Goal: Connect with others: Connect with others

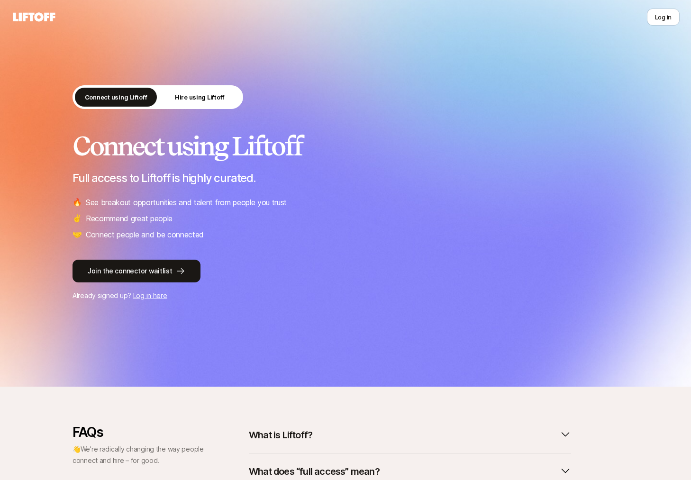
click at [196, 181] on p "Full access to Liftoff is highly curated." at bounding box center [346, 178] width 546 height 13
click at [192, 180] on p "Full access to Liftoff is highly curated." at bounding box center [346, 178] width 546 height 13
drag, startPoint x: 185, startPoint y: 180, endPoint x: 242, endPoint y: 176, distance: 57.5
click at [242, 176] on p "Full access to Liftoff is highly curated." at bounding box center [346, 178] width 546 height 13
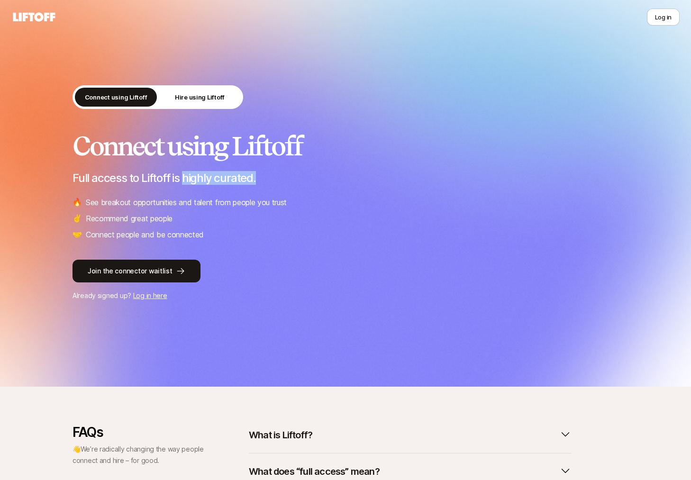
drag, startPoint x: 265, startPoint y: 175, endPoint x: 184, endPoint y: 178, distance: 81.1
click at [184, 178] on p "Full access to Liftoff is highly curated." at bounding box center [346, 178] width 546 height 13
click at [200, 100] on p "Hire using Liftoff" at bounding box center [200, 96] width 50 height 9
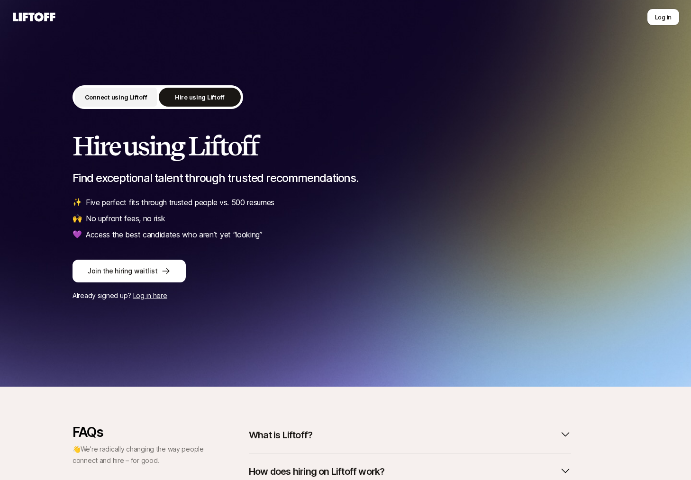
click at [111, 96] on p "Connect using Liftoff" at bounding box center [116, 96] width 63 height 9
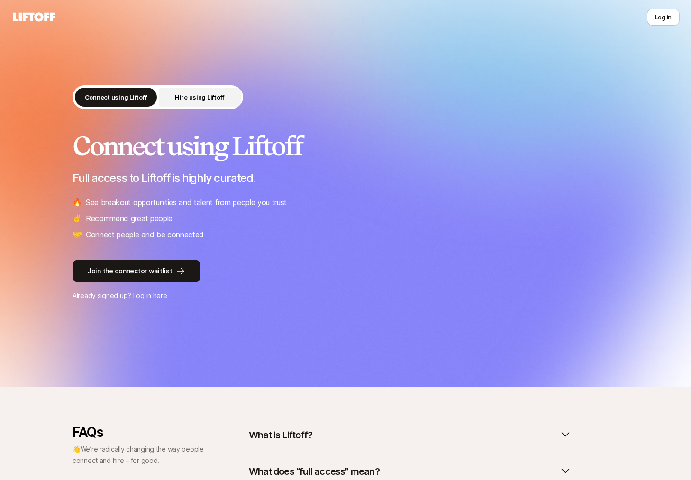
click at [190, 94] on p "Hire using Liftoff" at bounding box center [200, 96] width 50 height 9
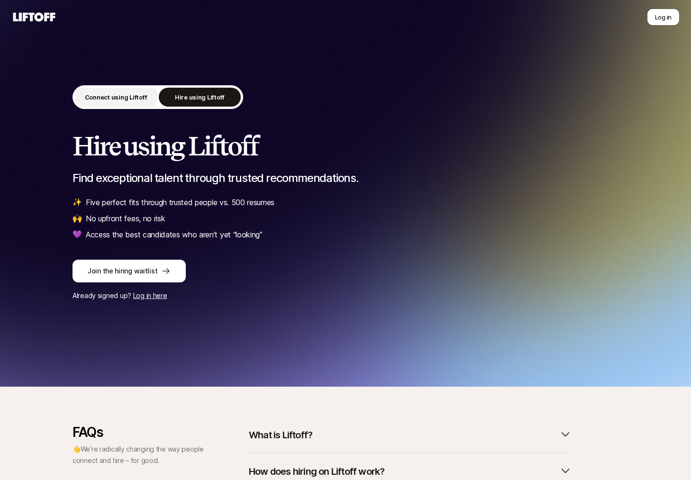
click at [114, 96] on p "Connect using Liftoff" at bounding box center [116, 96] width 63 height 9
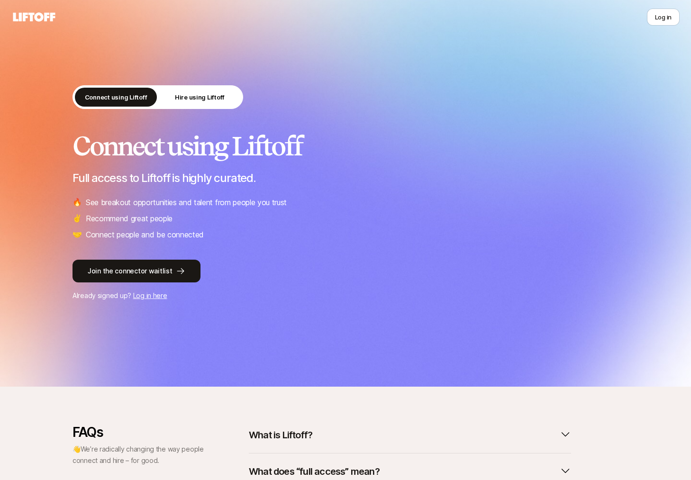
click at [38, 17] on icon at bounding box center [34, 16] width 46 height 13
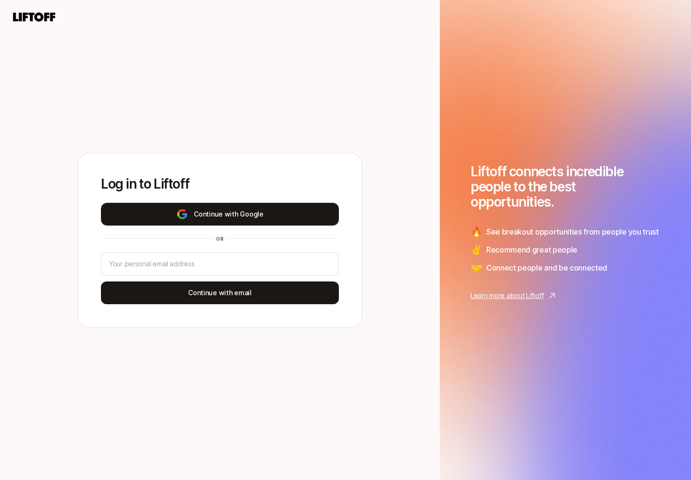
click at [278, 213] on button "Continue with Google" at bounding box center [220, 214] width 238 height 23
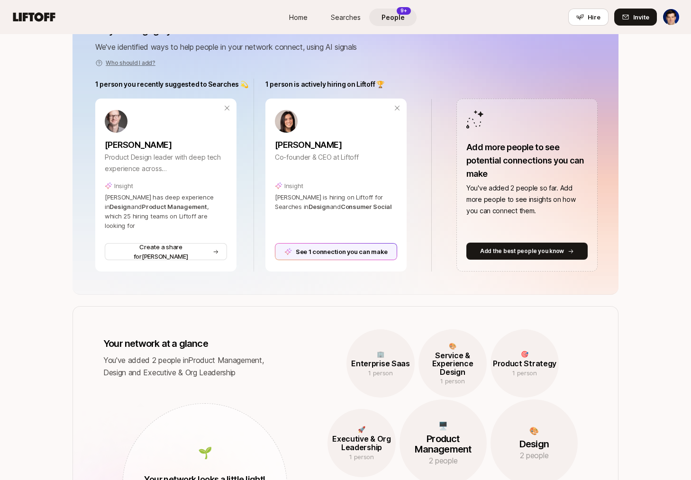
scroll to position [138, 0]
click at [519, 244] on button "Add the best people you know" at bounding box center [527, 250] width 121 height 17
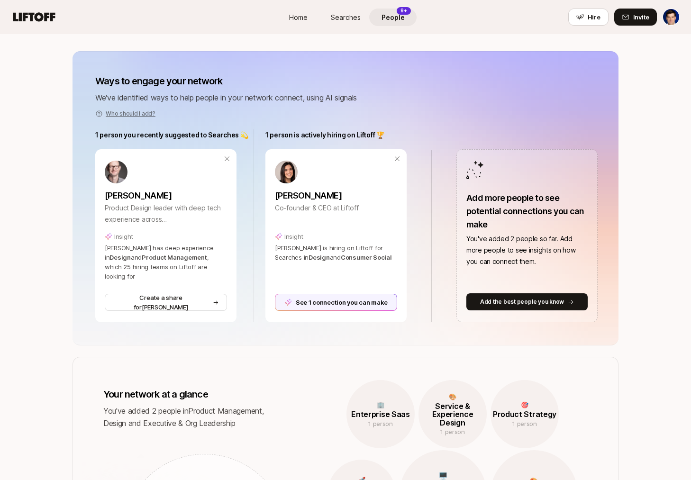
scroll to position [86, 0]
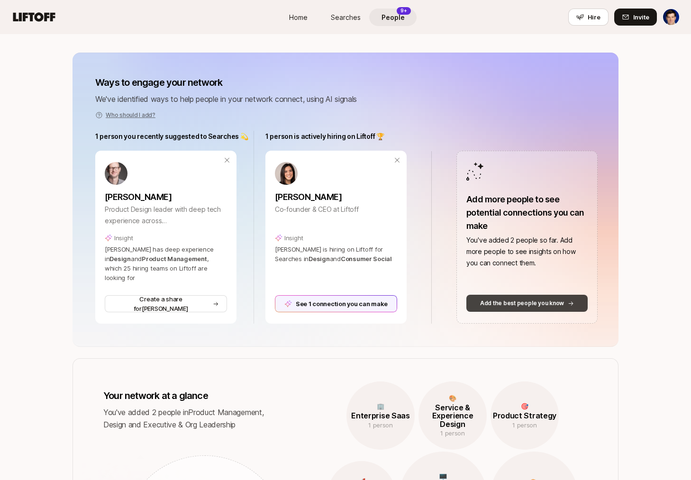
click at [530, 306] on p "Add the best people you know" at bounding box center [522, 303] width 84 height 9
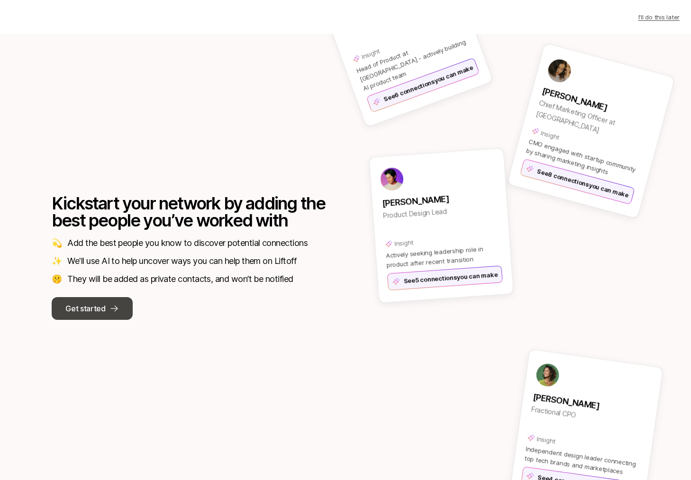
click at [104, 316] on button "Get started" at bounding box center [92, 308] width 81 height 23
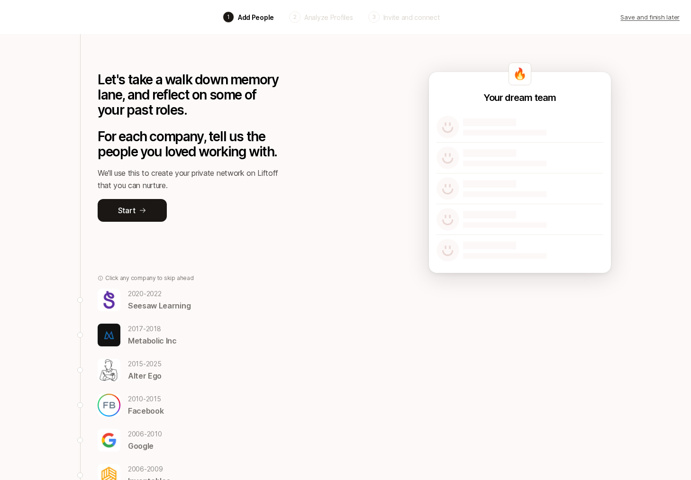
click at [148, 337] on p "Metabolic Inc" at bounding box center [152, 341] width 49 height 12
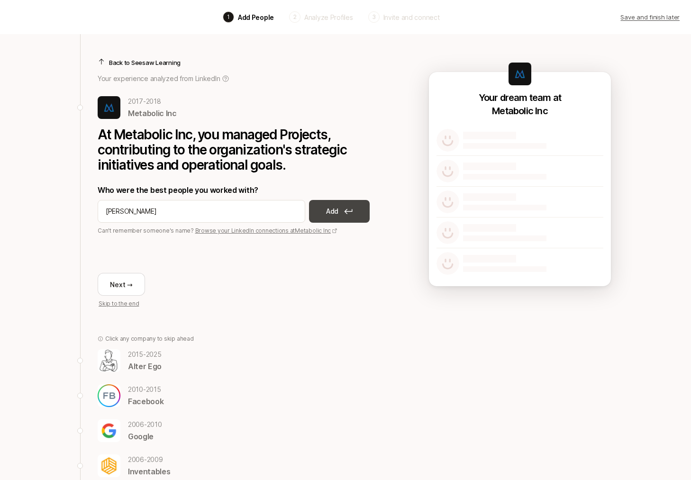
type input "[PERSON_NAME]"
click at [329, 213] on p "Add" at bounding box center [332, 211] width 12 height 11
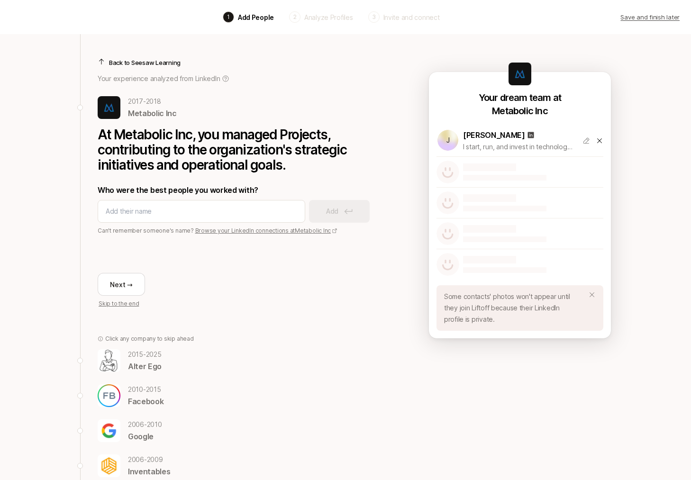
click at [555, 136] on div "[PERSON_NAME]" at bounding box center [519, 135] width 112 height 12
click at [591, 140] on div at bounding box center [593, 141] width 21 height 8
click at [585, 141] on icon at bounding box center [587, 141] width 8 height 8
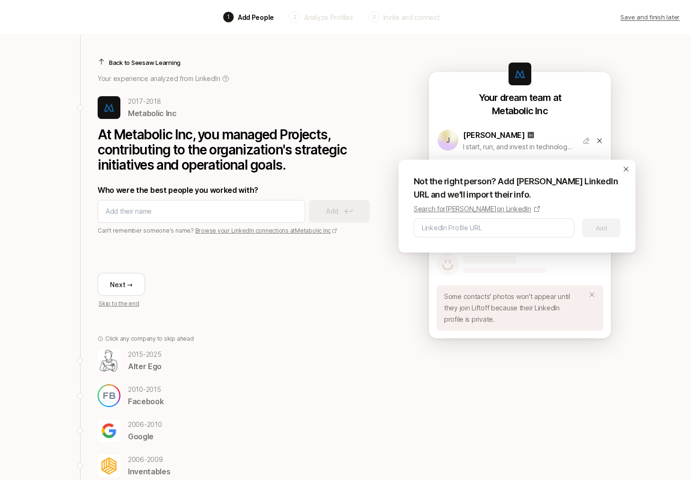
click at [584, 132] on div "J [PERSON_NAME] I start, run, and invest in technology companies." at bounding box center [520, 140] width 167 height 31
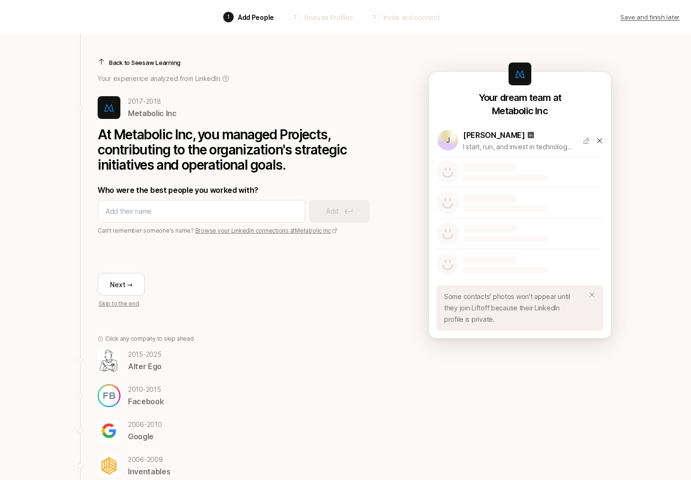
click at [593, 292] on icon at bounding box center [592, 295] width 8 height 8
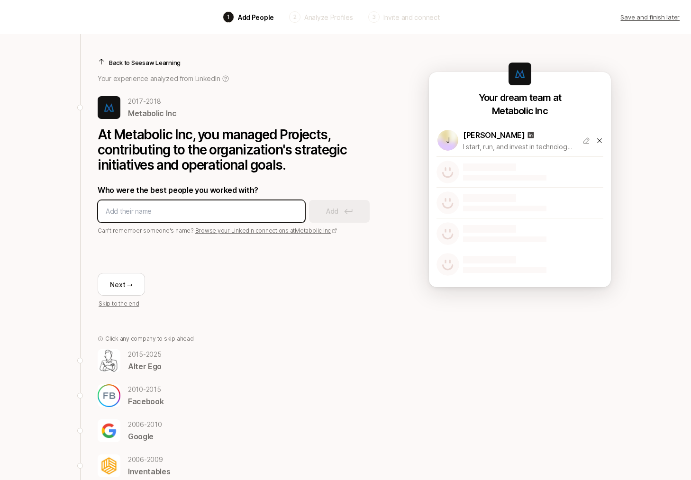
click at [176, 211] on input at bounding box center [202, 211] width 192 height 11
type input "[PERSON_NAME]"
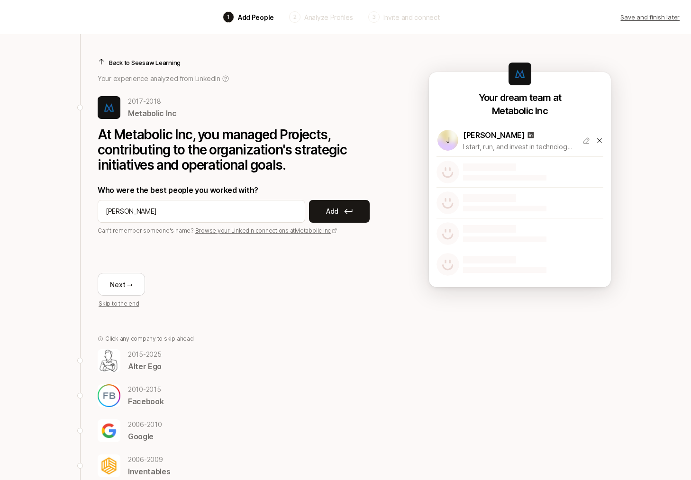
click at [357, 212] on button "Add" at bounding box center [339, 211] width 61 height 23
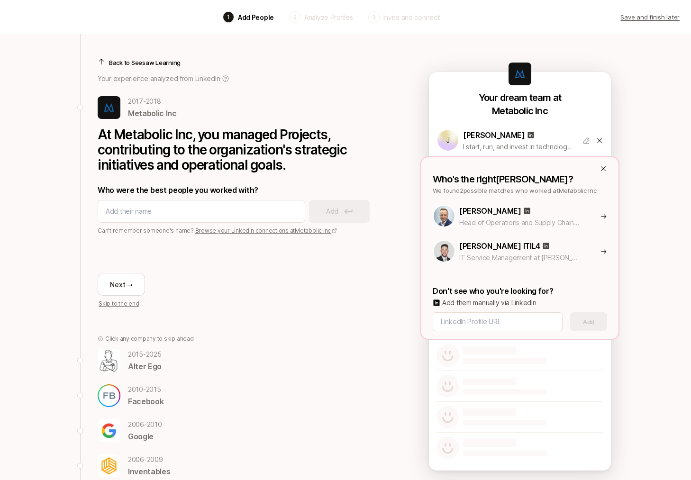
click at [605, 169] on icon at bounding box center [604, 169] width 8 height 8
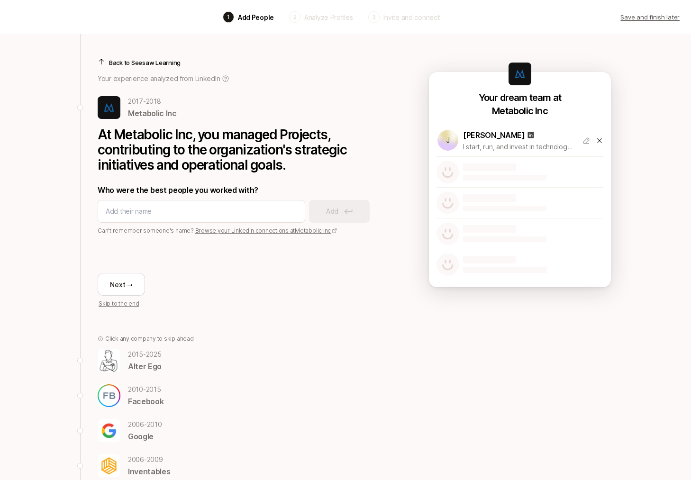
click at [267, 322] on div "Back to Seesaw Learning Your experience analyzed from LinkedIn [DATE] - [DATE] …" at bounding box center [235, 317] width 310 height 567
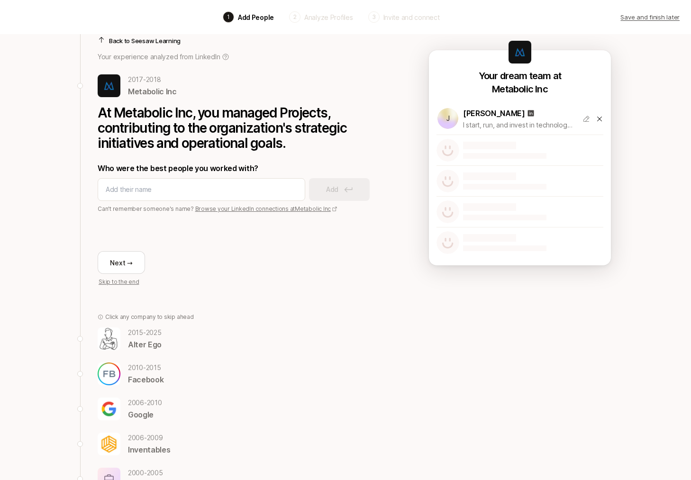
scroll to position [25, 0]
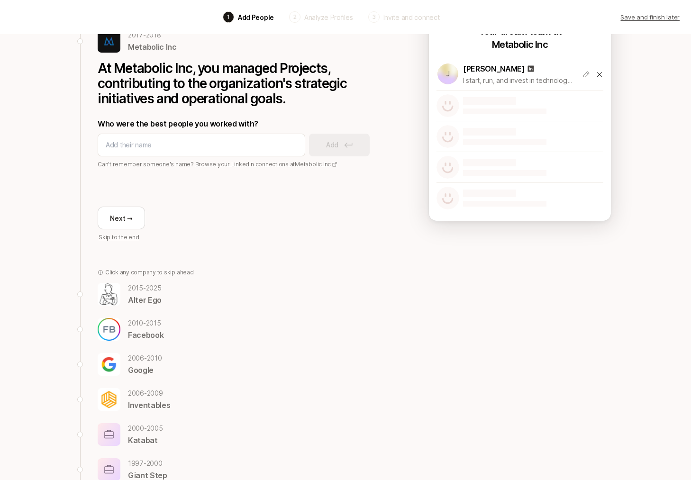
click at [153, 328] on p "[DATE] - [DATE]" at bounding box center [146, 323] width 36 height 11
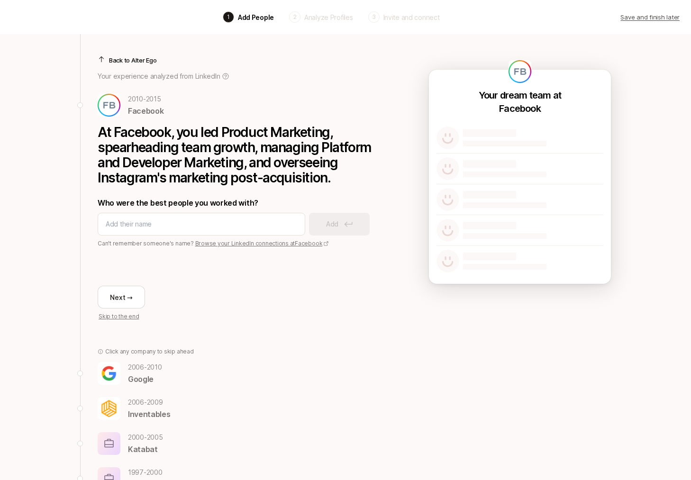
scroll to position [0, 0]
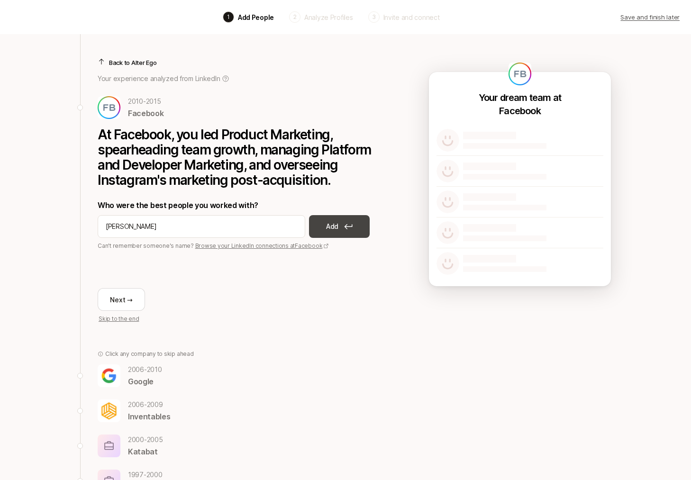
type input "[PERSON_NAME]"
click at [324, 227] on button "Add" at bounding box center [339, 226] width 61 height 23
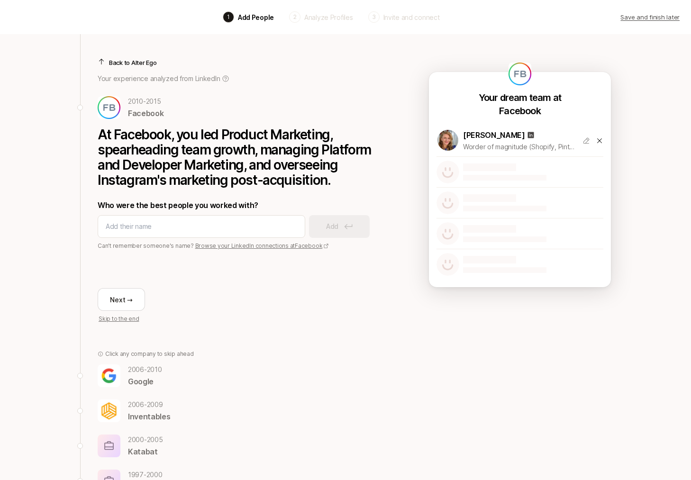
click at [541, 142] on p "Worder of magnitude (Shopify, Pinterest, Facebook)" at bounding box center [519, 146] width 112 height 11
click at [223, 232] on div at bounding box center [202, 226] width 208 height 23
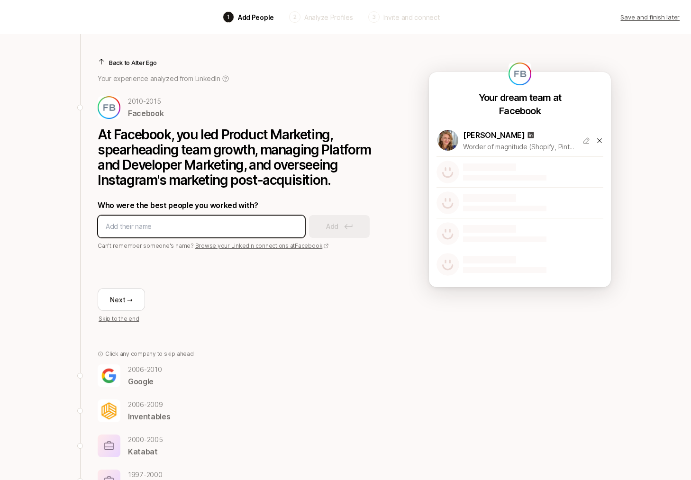
click at [275, 223] on input at bounding box center [202, 226] width 192 height 11
type input "[PERSON_NAME]"
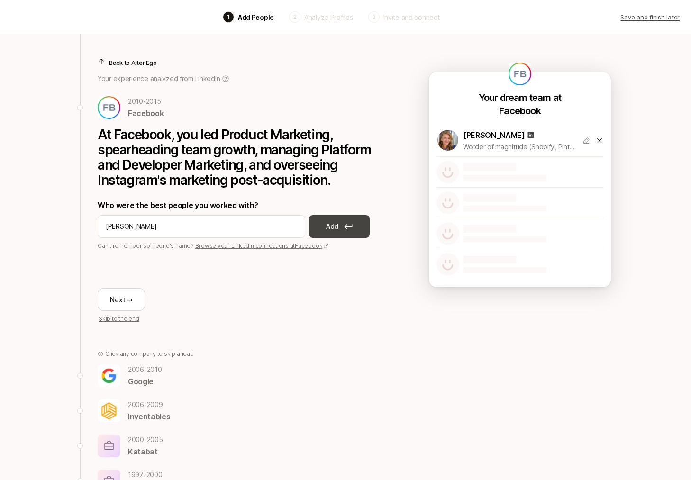
click at [328, 223] on p "Add" at bounding box center [332, 226] width 12 height 11
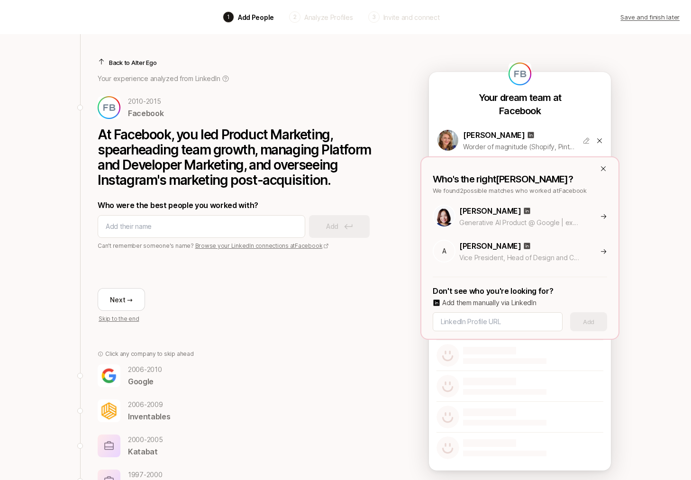
click at [484, 251] on p "[PERSON_NAME]" at bounding box center [490, 246] width 62 height 12
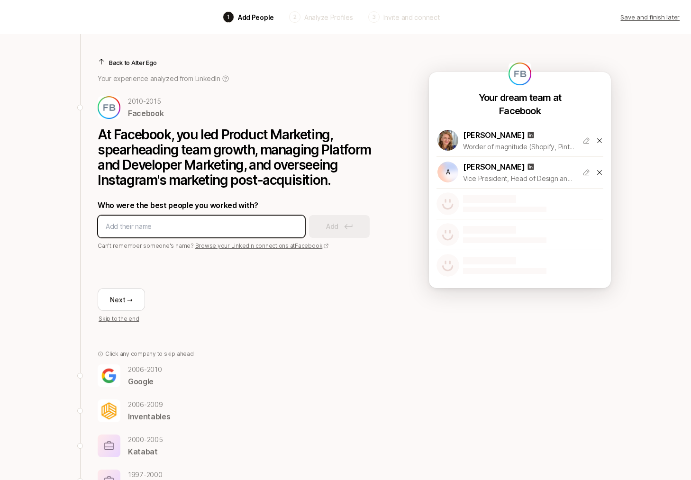
click at [164, 226] on input at bounding box center [202, 226] width 192 height 11
type input "[PERSON_NAME]"
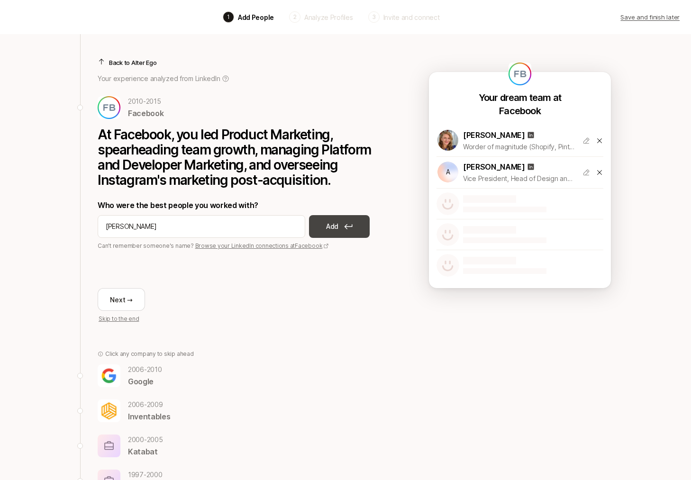
click at [329, 230] on p "Add" at bounding box center [332, 226] width 12 height 11
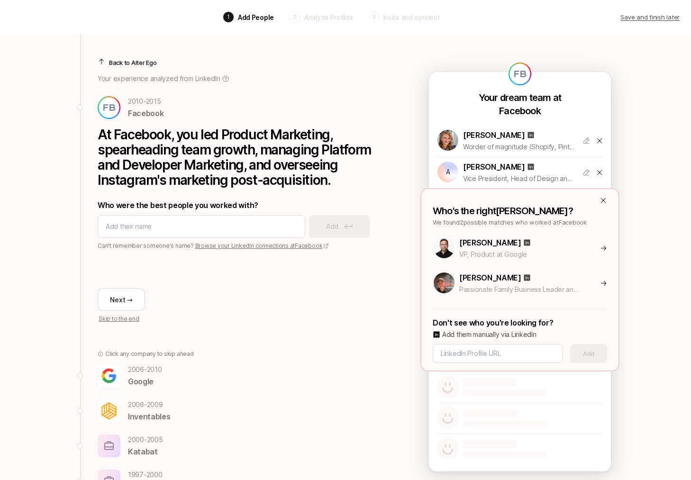
click at [472, 246] on p "[PERSON_NAME]" at bounding box center [490, 243] width 62 height 12
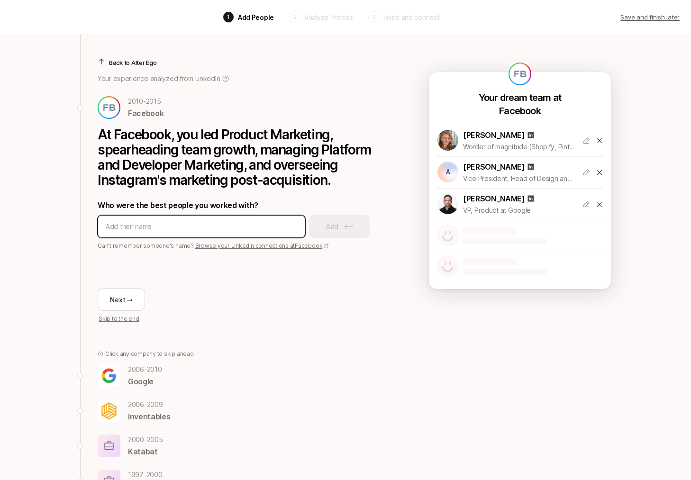
click at [266, 229] on input at bounding box center [202, 226] width 192 height 11
type input "[PERSON_NAME]"
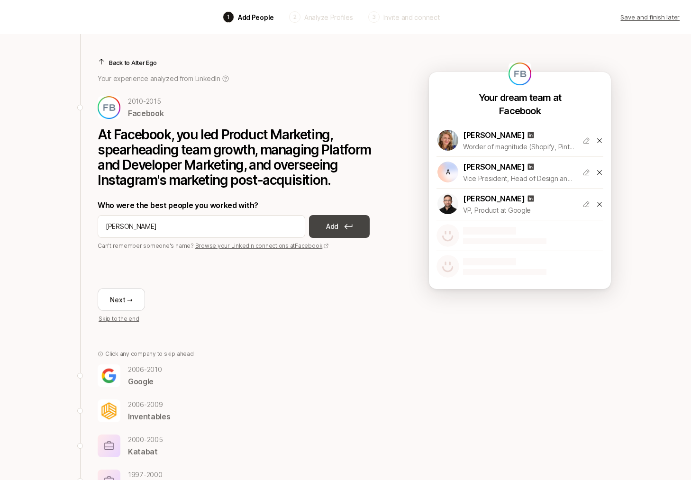
click at [331, 232] on button "Add" at bounding box center [339, 226] width 61 height 23
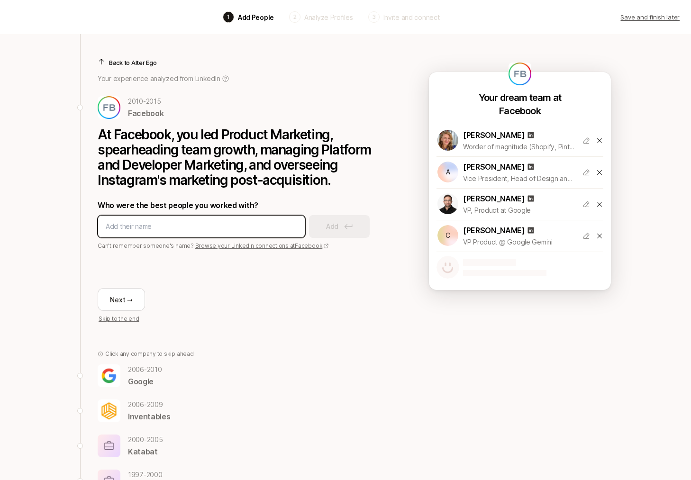
click at [250, 230] on input at bounding box center [202, 226] width 192 height 11
type input "[PERSON_NAME]"
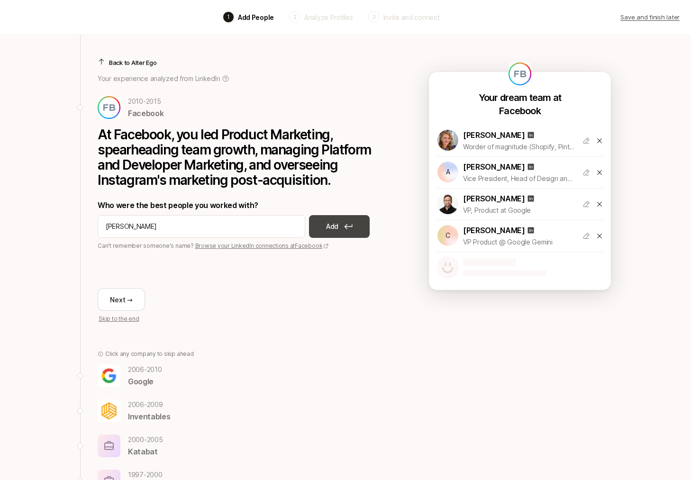
click at [337, 228] on p "Add" at bounding box center [332, 226] width 12 height 11
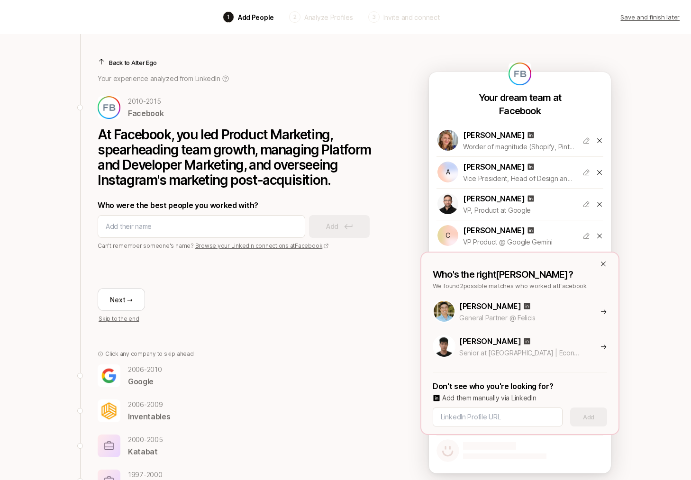
click at [481, 305] on p "[PERSON_NAME]" at bounding box center [490, 306] width 62 height 12
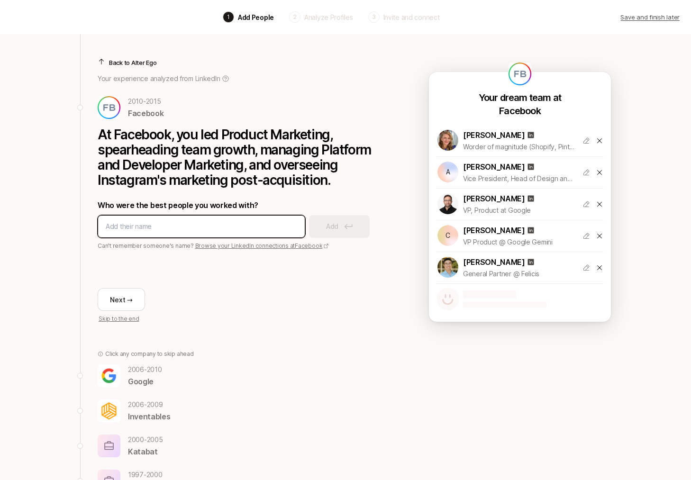
click at [218, 225] on input at bounding box center [202, 226] width 192 height 11
type input "[PERSON_NAME]"
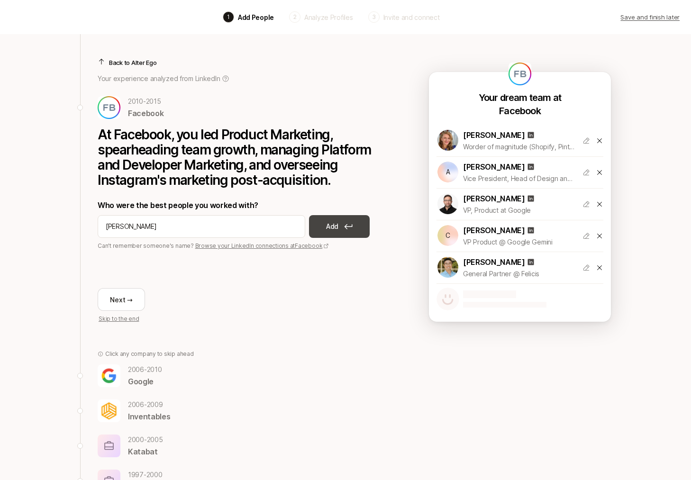
click at [324, 221] on button "Add" at bounding box center [339, 226] width 61 height 23
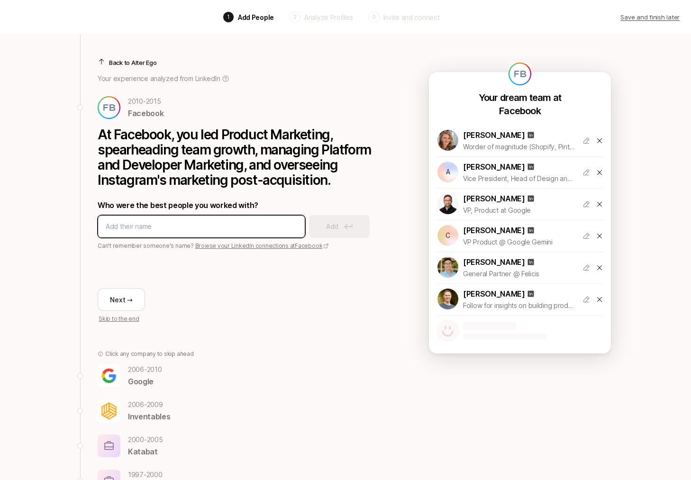
click at [185, 231] on input at bounding box center [202, 226] width 192 height 11
type input "[PERSON_NAME]"
type input "layla"
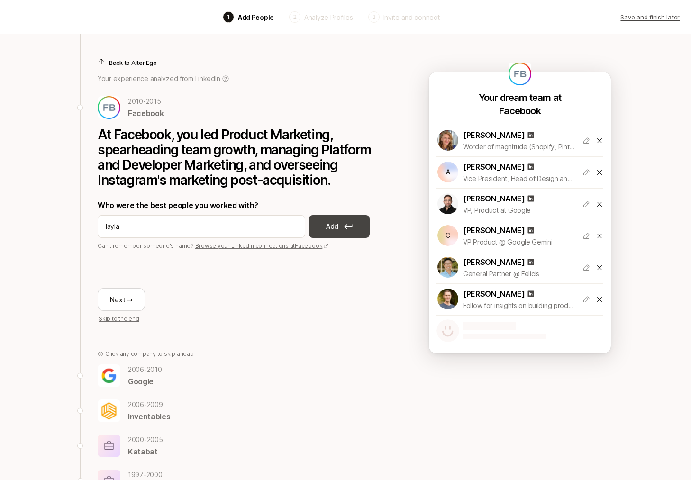
click at [335, 224] on p "Add" at bounding box center [332, 226] width 12 height 11
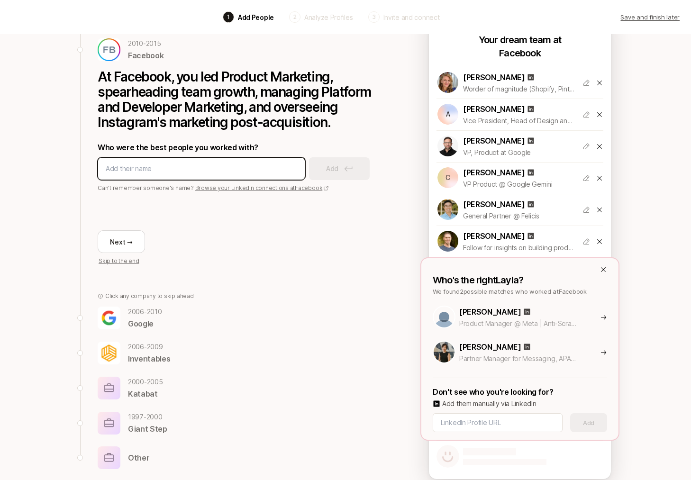
scroll to position [58, 0]
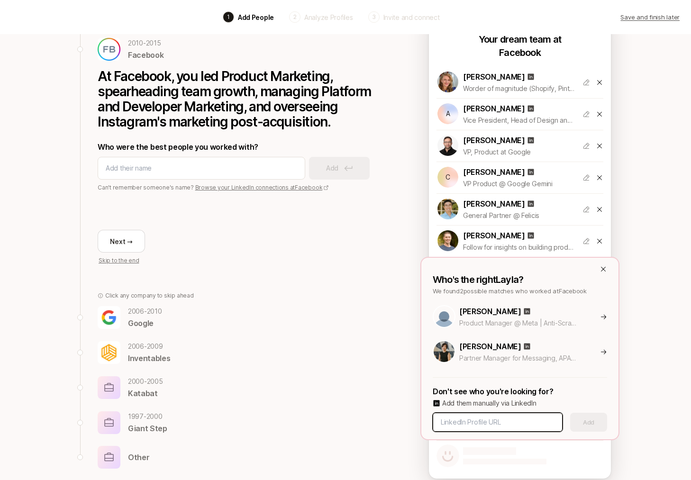
click at [510, 417] on input at bounding box center [498, 422] width 114 height 11
type input "a"
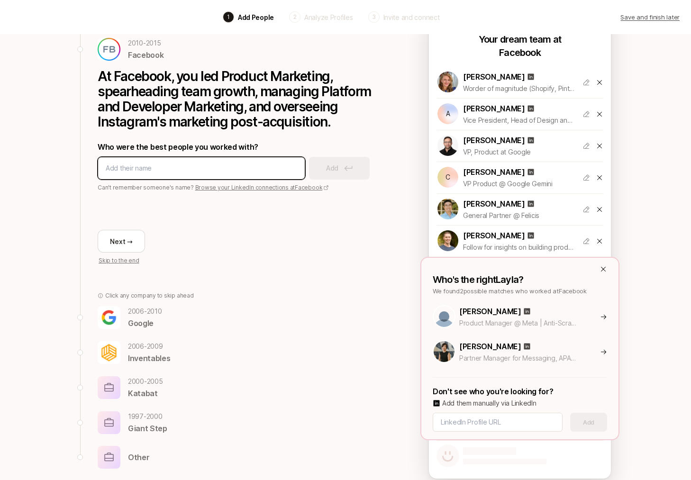
click at [223, 164] on input at bounding box center [202, 168] width 192 height 11
type input "[PERSON_NAME]"
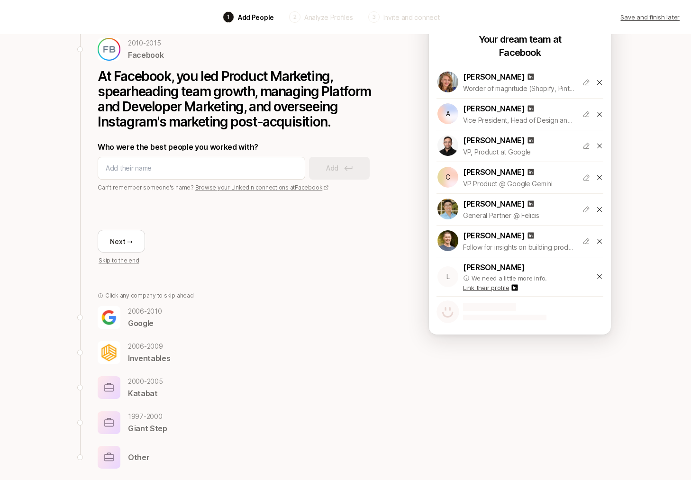
click at [596, 276] on icon at bounding box center [600, 277] width 8 height 8
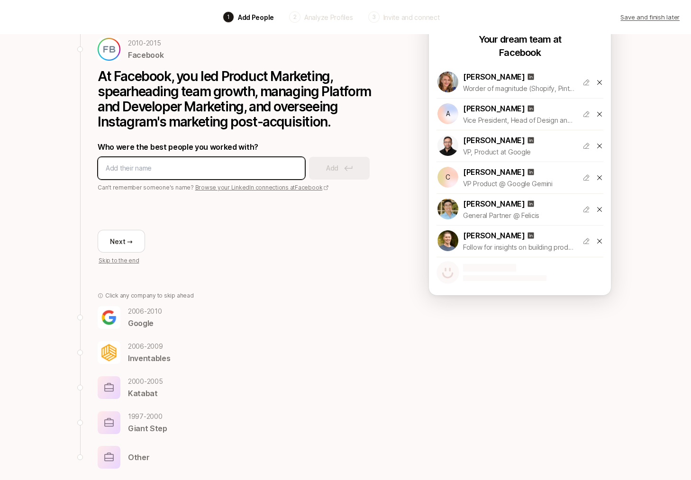
click at [225, 171] on input at bounding box center [202, 168] width 192 height 11
click at [254, 174] on div at bounding box center [202, 168] width 208 height 23
click at [220, 168] on input at bounding box center [202, 168] width 192 height 11
type input "[PERSON_NAME]"
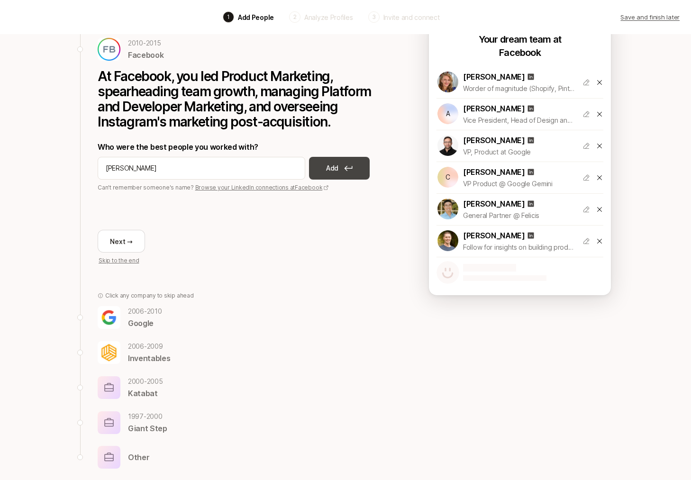
click at [357, 170] on button "Add" at bounding box center [339, 168] width 61 height 23
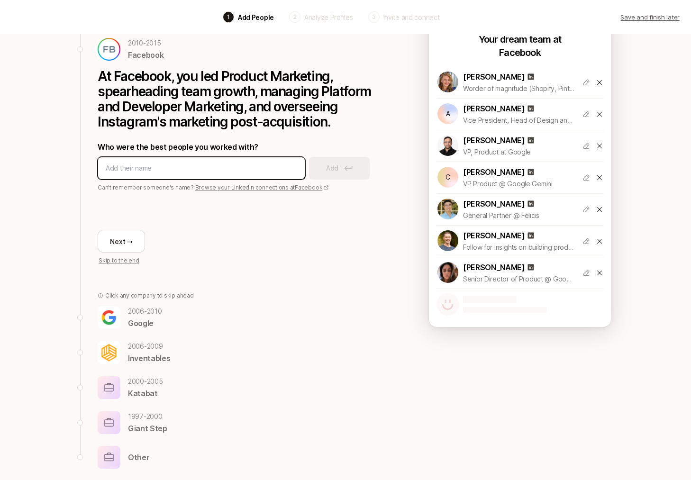
click at [253, 170] on input at bounding box center [202, 168] width 192 height 11
type input "[PERSON_NAME]"
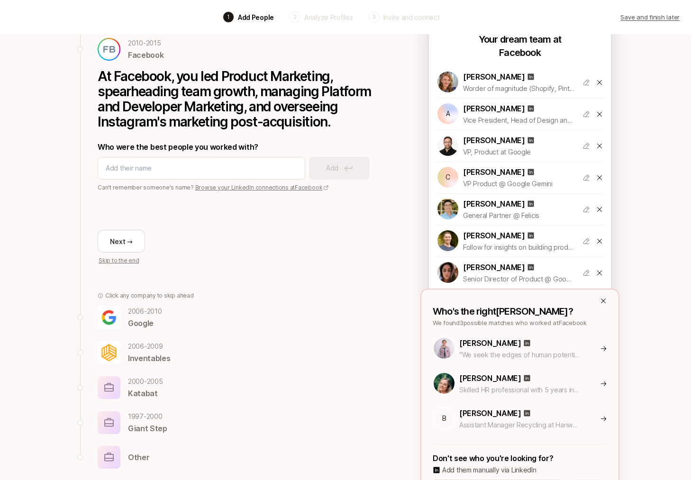
click at [489, 342] on p "[PERSON_NAME]" at bounding box center [490, 343] width 62 height 12
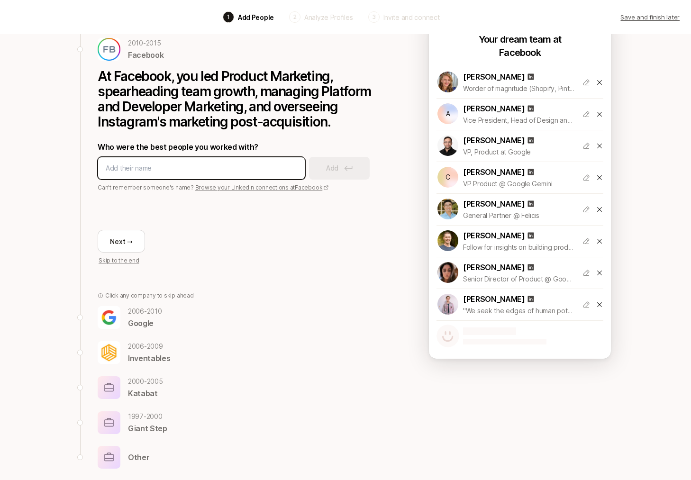
click at [174, 166] on input at bounding box center [202, 168] width 192 height 11
type input "l"
type input "[PERSON_NAME]"
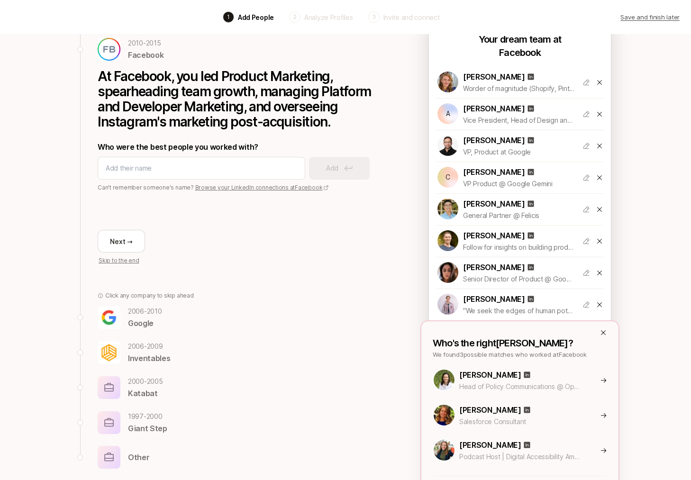
click at [468, 377] on p "[PERSON_NAME]" at bounding box center [490, 375] width 62 height 12
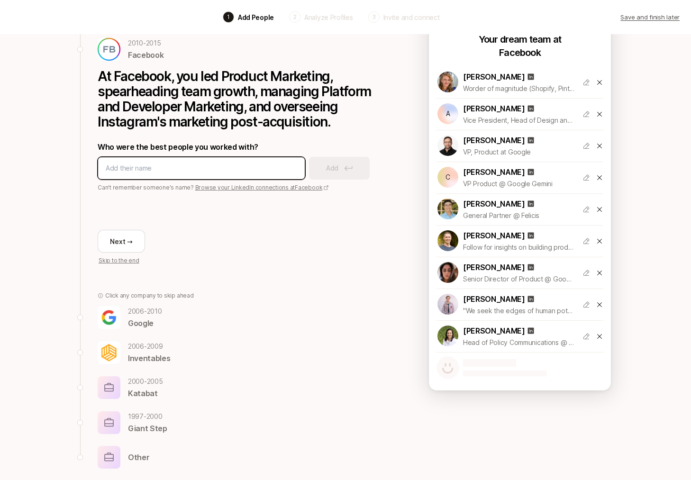
click at [234, 171] on input at bounding box center [202, 168] width 192 height 11
type input "[PERSON_NAME]"
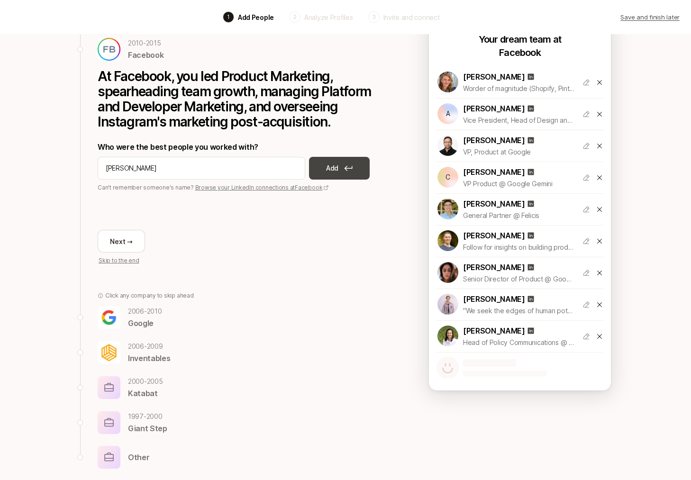
click at [334, 165] on p "Add" at bounding box center [332, 168] width 12 height 11
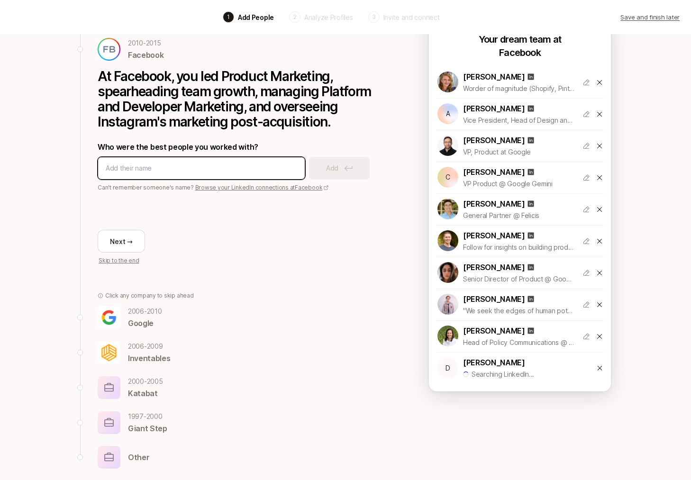
click at [220, 168] on input at bounding box center [202, 168] width 192 height 11
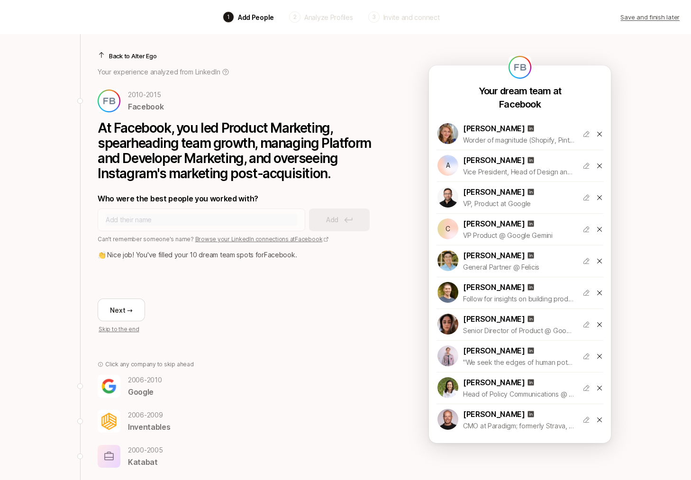
scroll to position [6, 0]
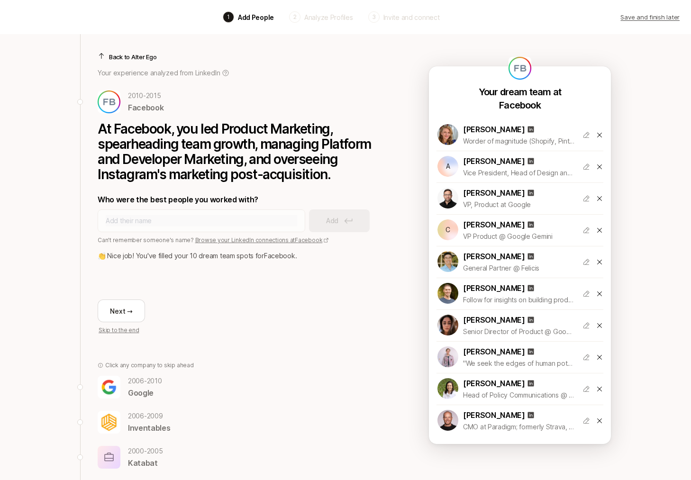
click at [147, 376] on p "[DATE] - [DATE]" at bounding box center [145, 380] width 34 height 11
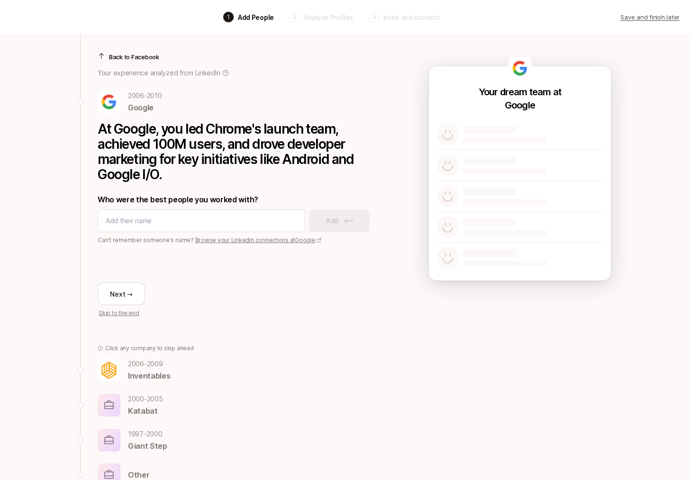
scroll to position [4, 0]
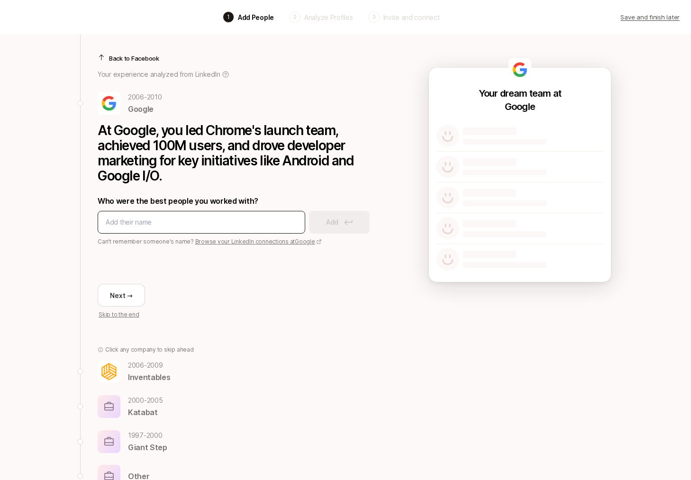
click at [195, 228] on input at bounding box center [202, 222] width 192 height 11
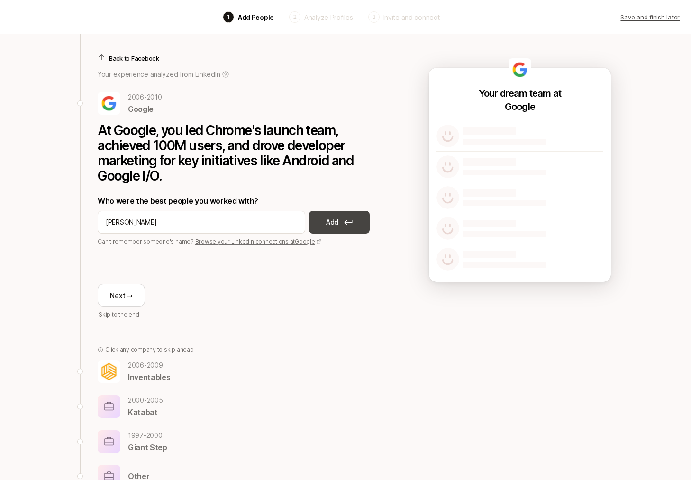
type input "[PERSON_NAME]"
click at [342, 225] on button "Add" at bounding box center [339, 222] width 61 height 23
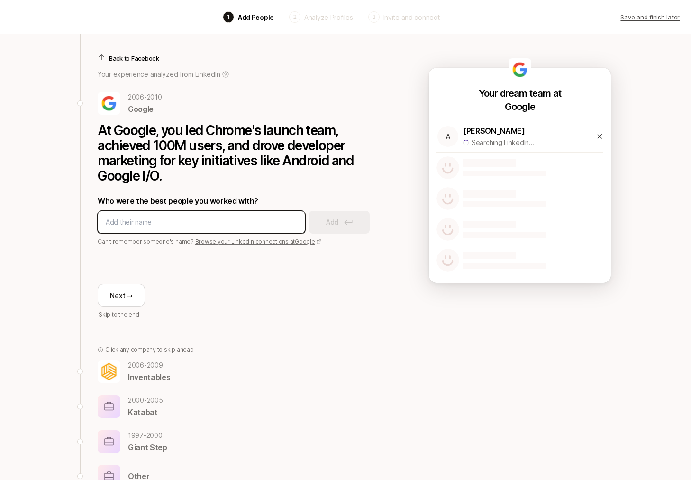
click at [215, 223] on input at bounding box center [202, 222] width 192 height 11
click at [217, 222] on input at bounding box center [202, 222] width 192 height 11
type input "acd"
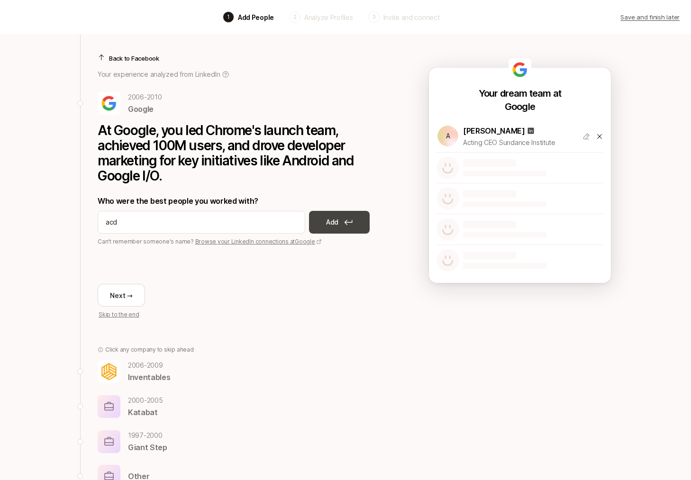
click at [321, 226] on button "Add" at bounding box center [339, 222] width 61 height 23
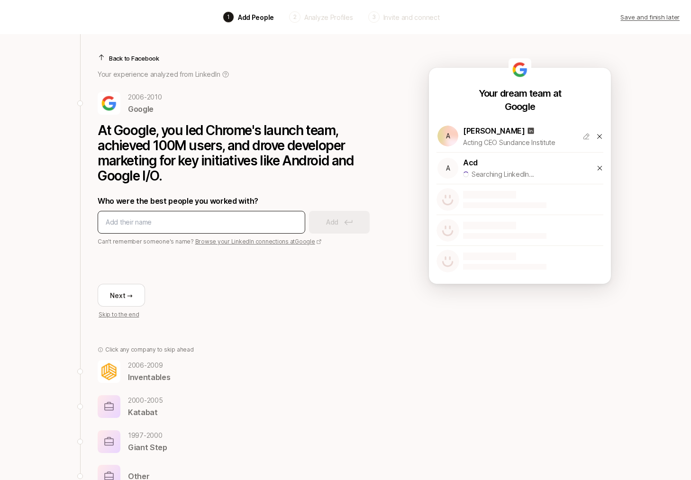
click at [238, 229] on div at bounding box center [202, 222] width 208 height 23
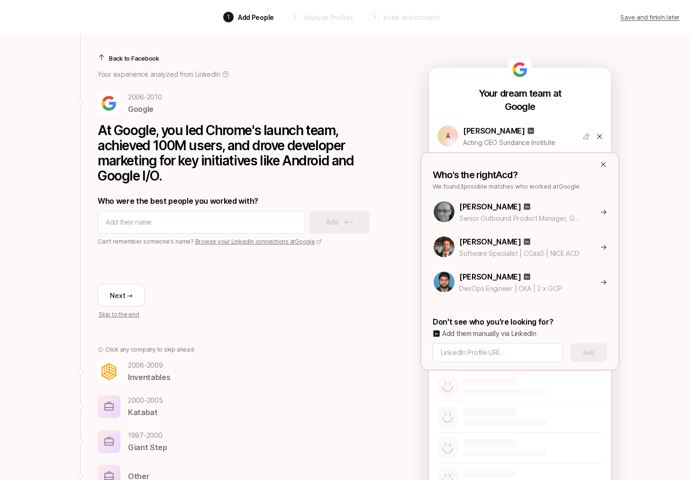
click at [604, 165] on icon at bounding box center [603, 164] width 5 height 5
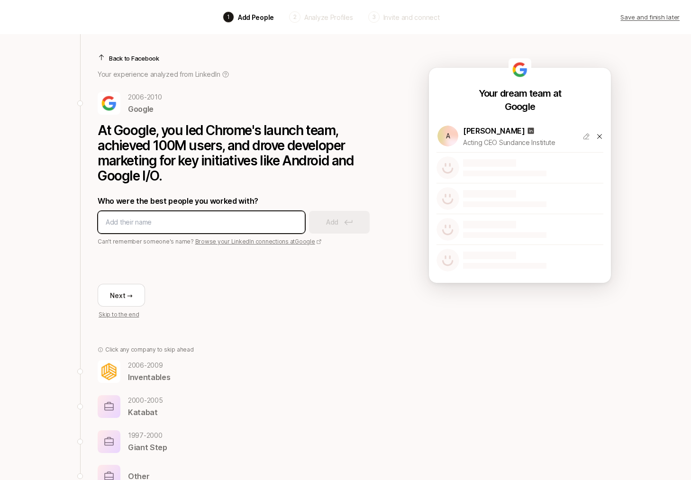
click at [213, 222] on input at bounding box center [202, 222] width 192 height 11
type input "[PERSON_NAME] [PERSON_NAME]"
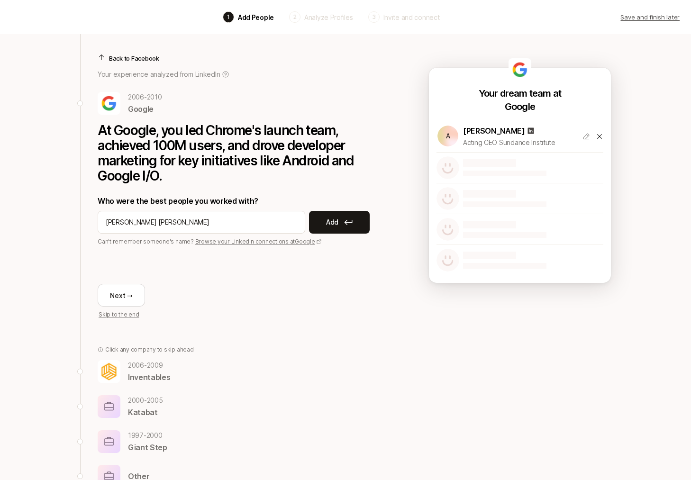
click at [341, 226] on button "Add" at bounding box center [339, 222] width 61 height 23
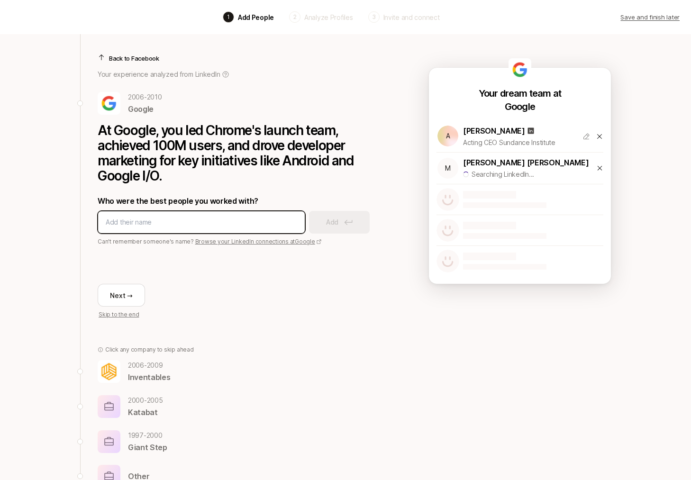
click at [172, 225] on input at bounding box center [202, 222] width 192 height 11
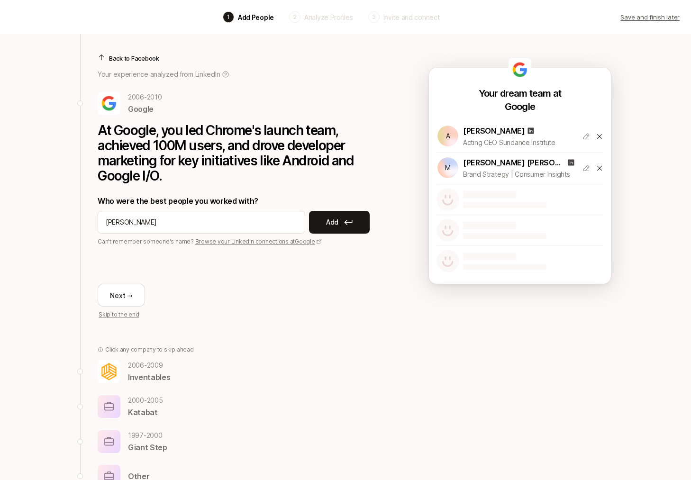
click at [501, 163] on p "[PERSON_NAME] [PERSON_NAME]" at bounding box center [514, 162] width 102 height 12
click at [599, 169] on icon at bounding box center [599, 168] width 5 height 5
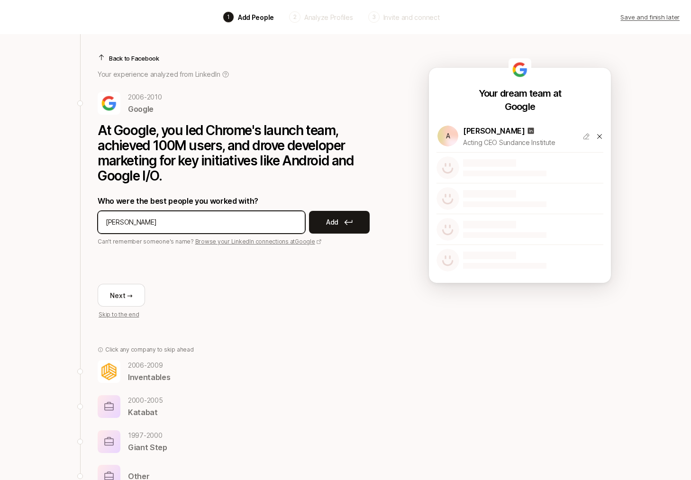
click at [242, 218] on input "[PERSON_NAME]" at bounding box center [202, 222] width 192 height 11
type input "[PERSON_NAME]"
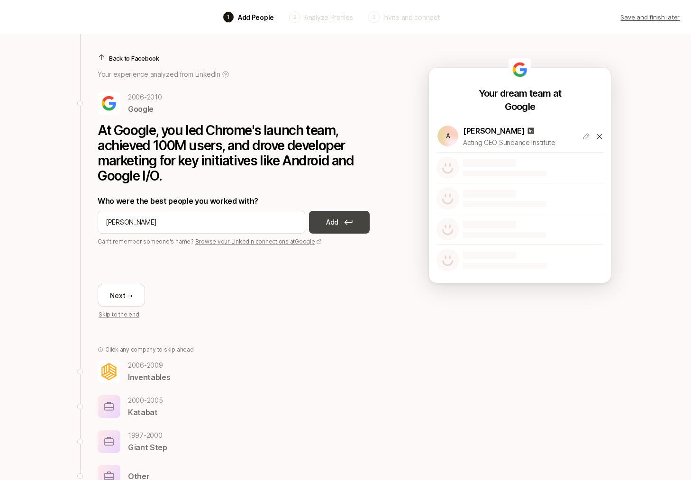
click at [346, 213] on button "Add" at bounding box center [339, 222] width 61 height 23
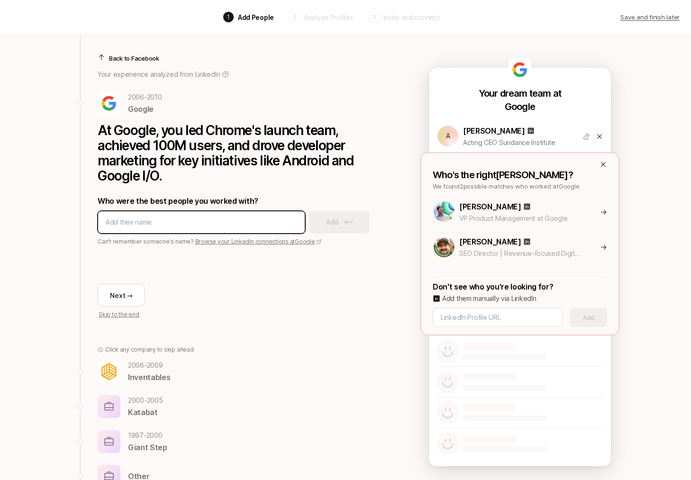
click at [225, 223] on input at bounding box center [202, 222] width 192 height 11
click at [470, 210] on p "[PERSON_NAME]" at bounding box center [490, 207] width 62 height 12
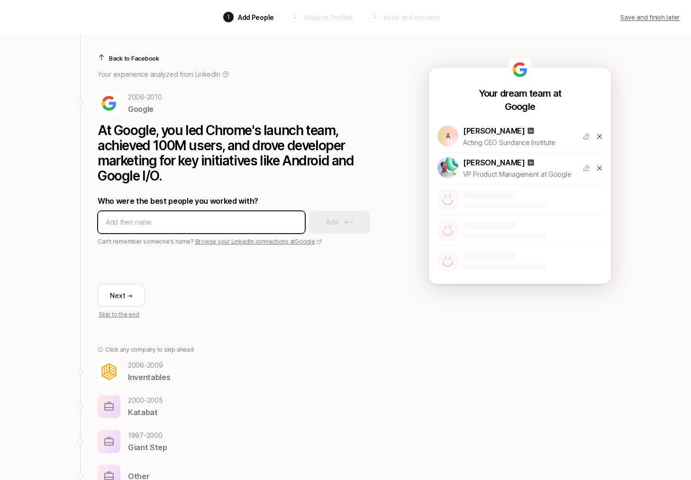
click at [210, 221] on input at bounding box center [202, 222] width 192 height 11
click at [177, 221] on input at bounding box center [202, 222] width 192 height 11
paste input "[URL][DOMAIN_NAME]"
type input "[URL][DOMAIN_NAME]"
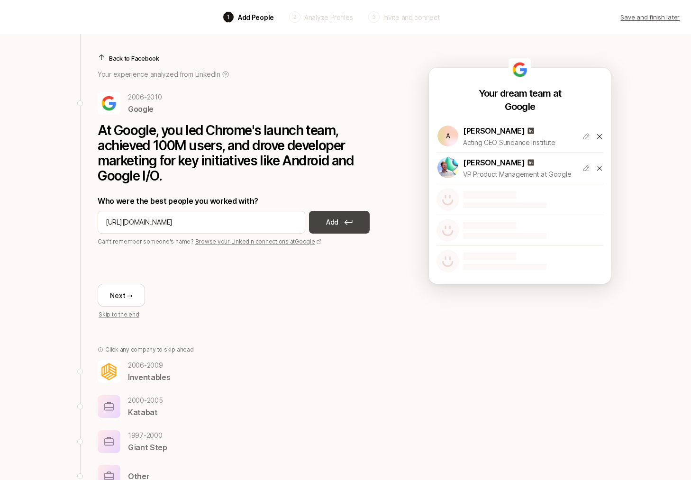
click at [330, 223] on p "Add" at bounding box center [332, 222] width 12 height 11
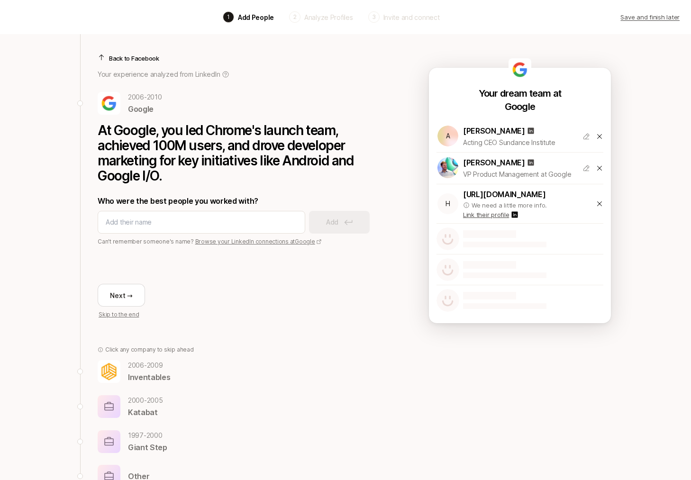
click at [498, 217] on p "Link their profile" at bounding box center [486, 214] width 46 height 9
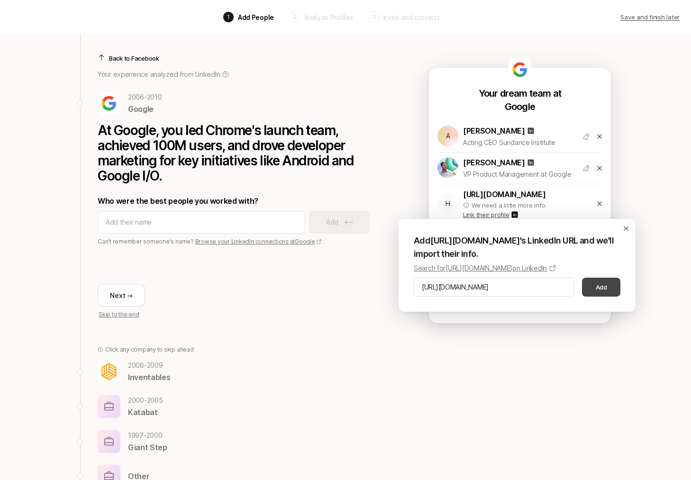
type input "[URL][DOMAIN_NAME]"
click at [597, 285] on button "Add" at bounding box center [601, 287] width 38 height 19
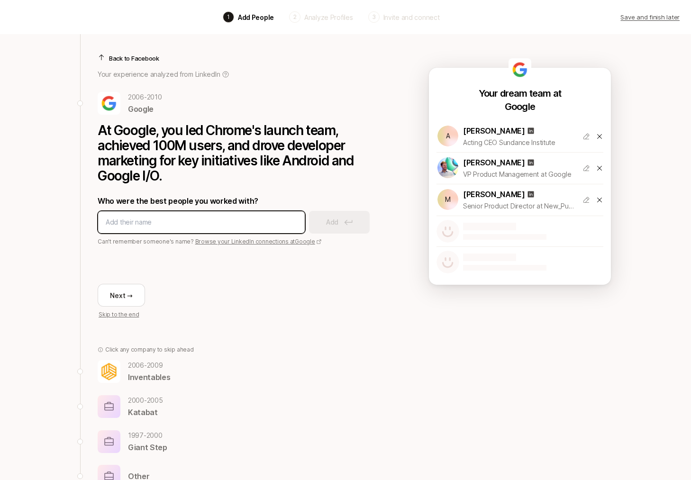
click at [239, 220] on input at bounding box center [202, 222] width 192 height 11
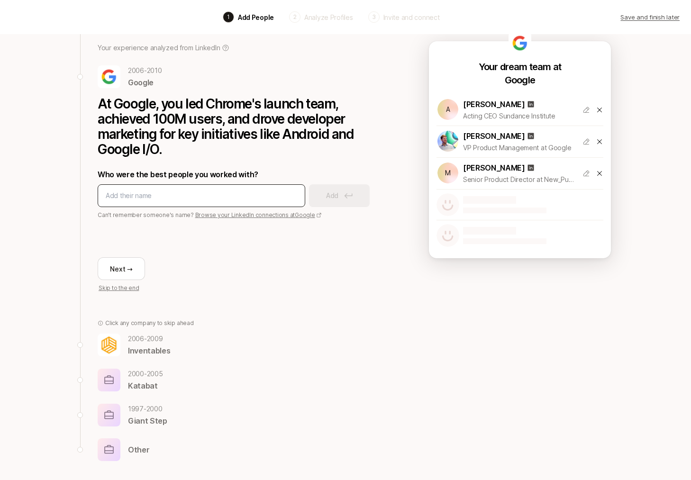
click at [259, 188] on div at bounding box center [202, 195] width 208 height 23
click at [265, 197] on input at bounding box center [202, 195] width 192 height 11
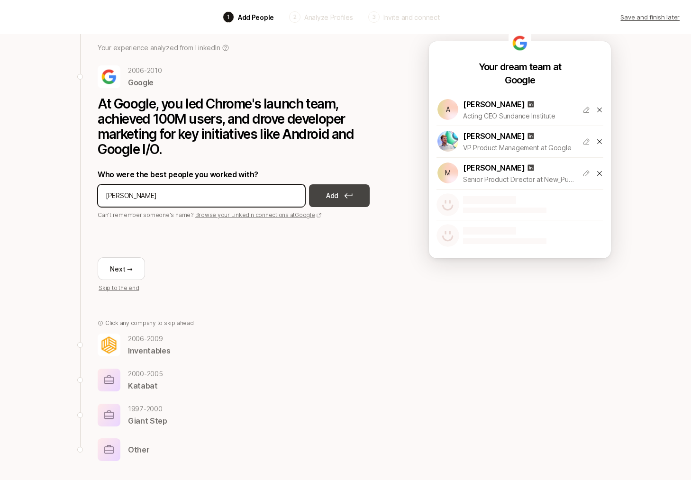
type input "[PERSON_NAME]"
click at [357, 195] on button "Add" at bounding box center [339, 195] width 61 height 23
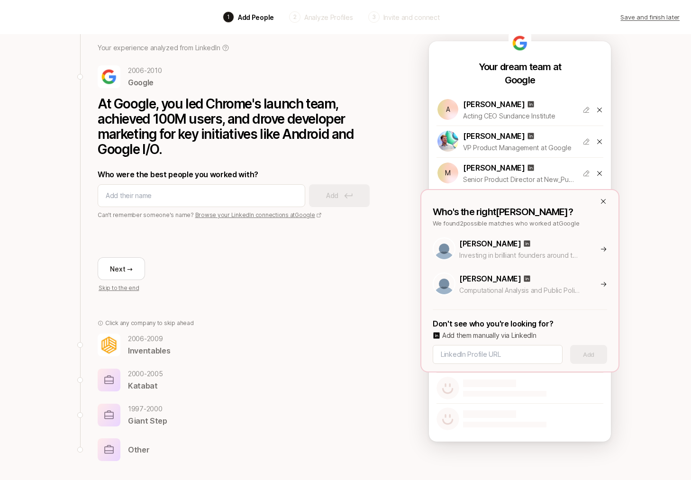
click at [543, 249] on div "[PERSON_NAME]" at bounding box center [542, 244] width 167 height 12
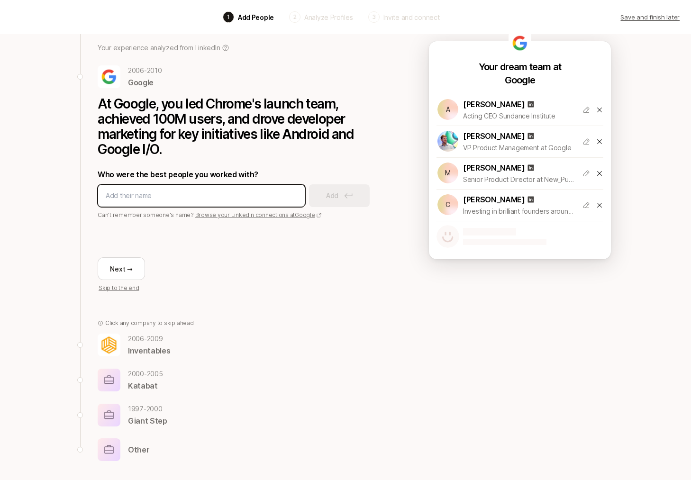
click at [253, 199] on input at bounding box center [202, 195] width 192 height 11
click at [271, 186] on div at bounding box center [202, 195] width 208 height 23
click at [242, 194] on input at bounding box center [202, 195] width 192 height 11
type input "[PERSON_NAME]"
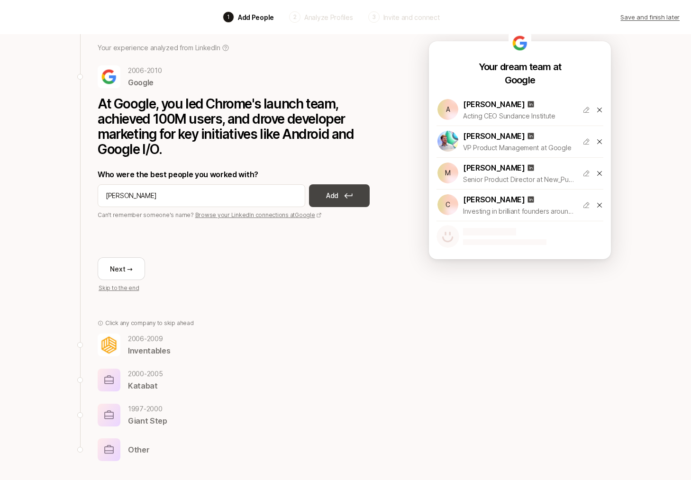
click at [356, 201] on button "Add" at bounding box center [339, 195] width 61 height 23
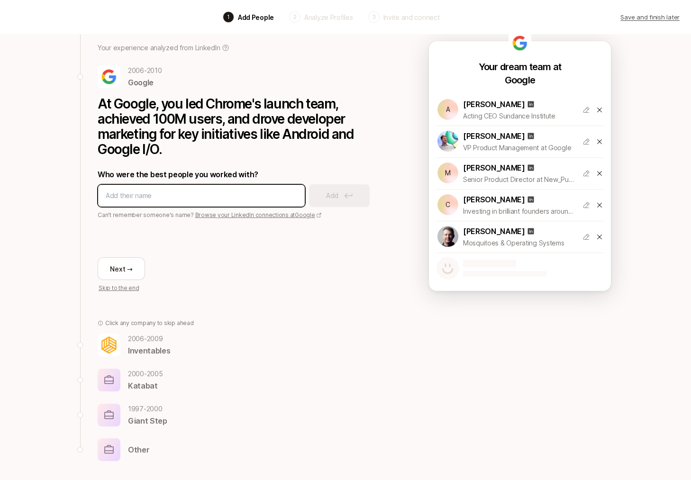
click at [275, 197] on input at bounding box center [202, 195] width 192 height 11
type input "[PERSON_NAME]"
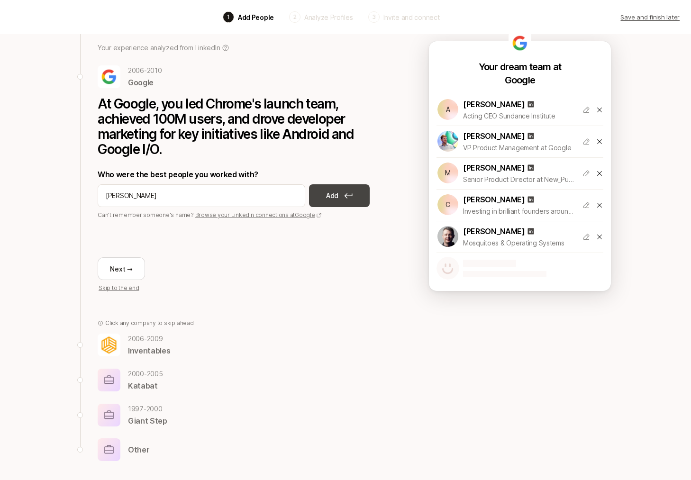
click at [347, 193] on icon at bounding box center [349, 195] width 8 height 5
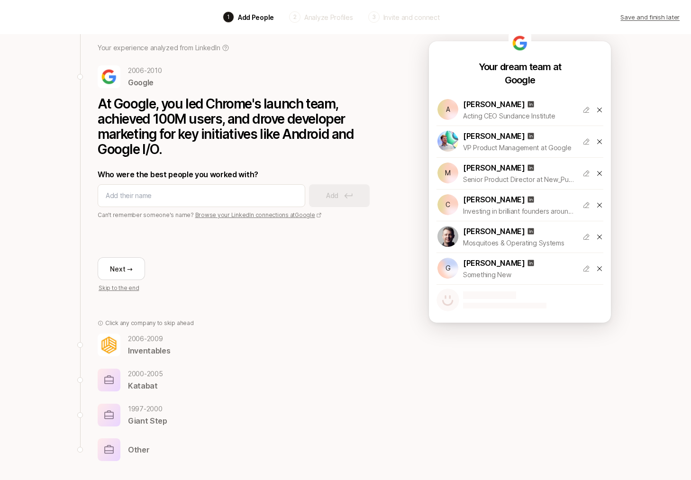
click at [154, 342] on p "[DATE] - [DATE]" at bounding box center [149, 338] width 42 height 11
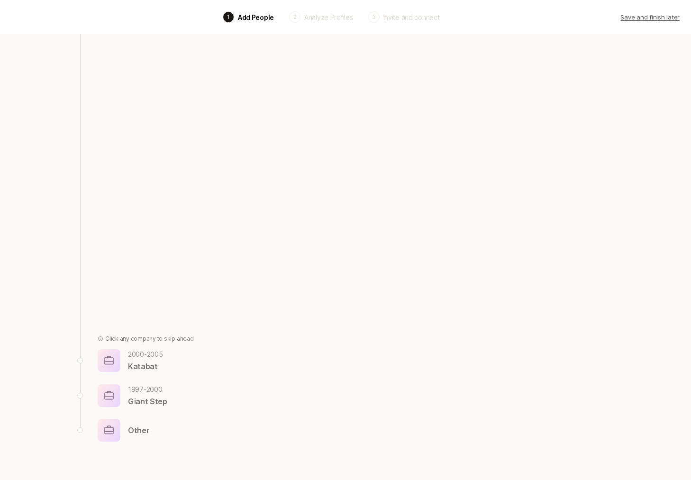
scroll to position [0, 0]
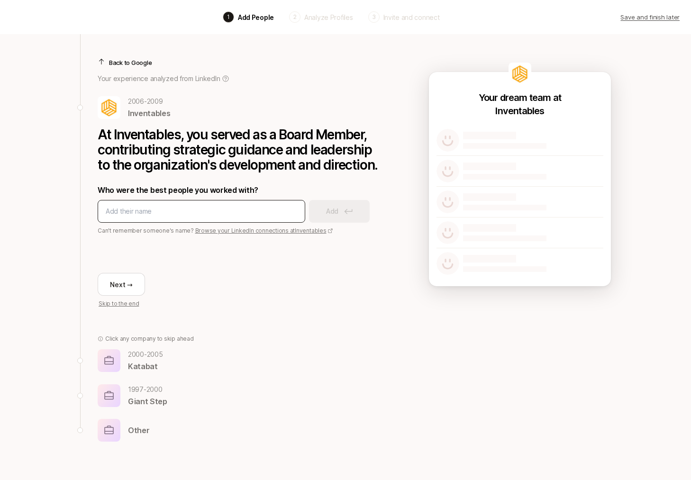
click at [188, 210] on input at bounding box center [202, 211] width 192 height 11
type input "[PERSON_NAME]"
click at [329, 219] on button "Add" at bounding box center [339, 211] width 61 height 23
click at [142, 398] on p "Giant Step" at bounding box center [147, 401] width 39 height 12
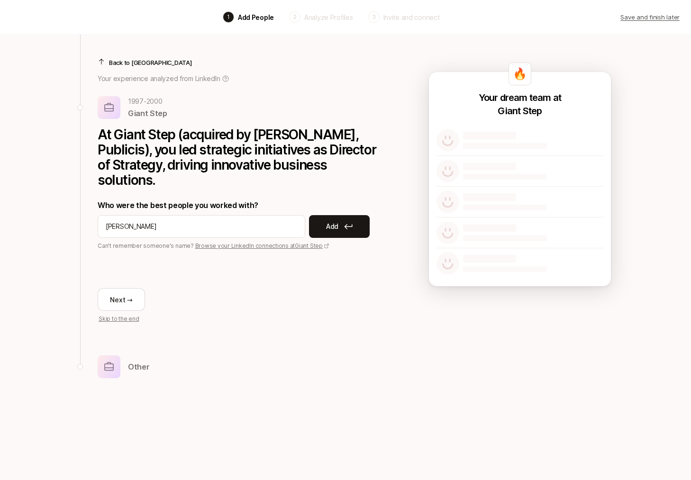
type input "[PERSON_NAME]"
click at [331, 199] on div "Who were the best people you worked with? [PERSON_NAME] Add Can't remember some…" at bounding box center [240, 224] width 284 height 51
click at [333, 221] on p "Add" at bounding box center [332, 226] width 12 height 11
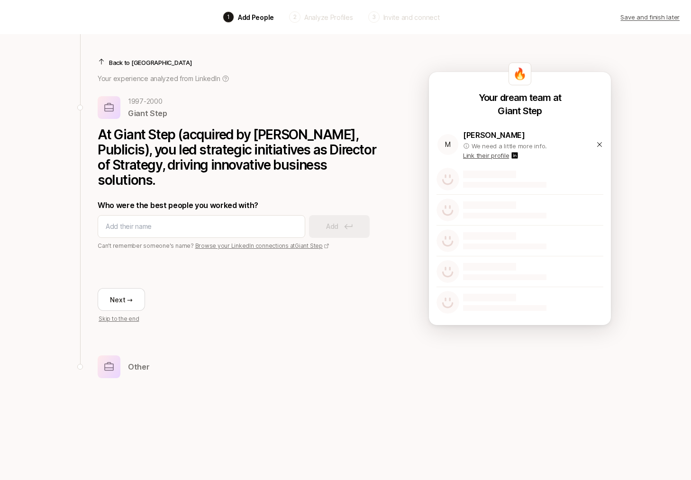
click at [597, 140] on div "M [PERSON_NAME] We need a little more info. Link their profile" at bounding box center [520, 144] width 167 height 31
click at [600, 146] on icon at bounding box center [600, 145] width 8 height 8
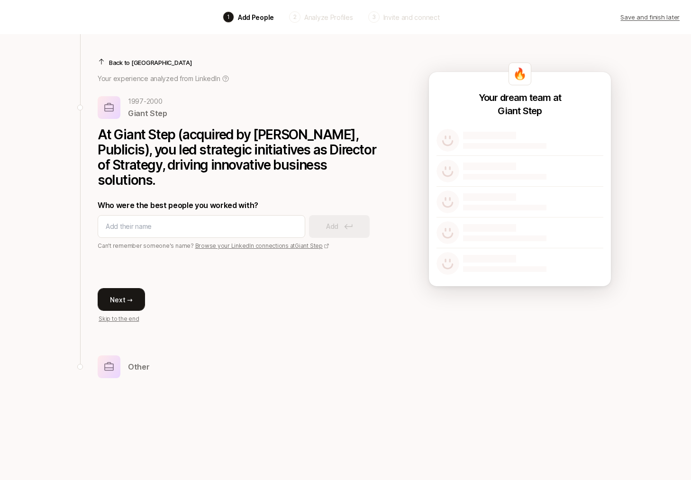
click at [134, 288] on button "Next →" at bounding box center [121, 299] width 47 height 23
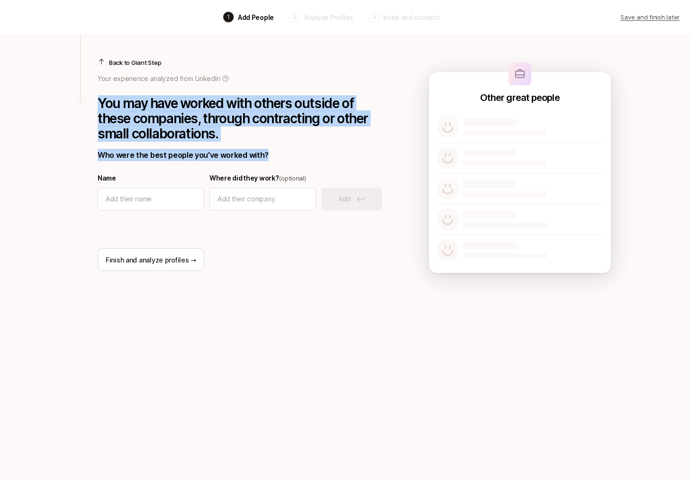
drag, startPoint x: 101, startPoint y: 104, endPoint x: 285, endPoint y: 153, distance: 191.4
click at [285, 153] on div "You may have worked with others outside of these companies, through contracting…" at bounding box center [240, 128] width 284 height 65
click at [285, 153] on p "Who were the best people you've worked with?" at bounding box center [240, 155] width 284 height 12
drag, startPoint x: 277, startPoint y: 154, endPoint x: 101, endPoint y: 104, distance: 183.7
click at [100, 104] on div "You may have worked with others outside of these companies, through contracting…" at bounding box center [240, 128] width 284 height 65
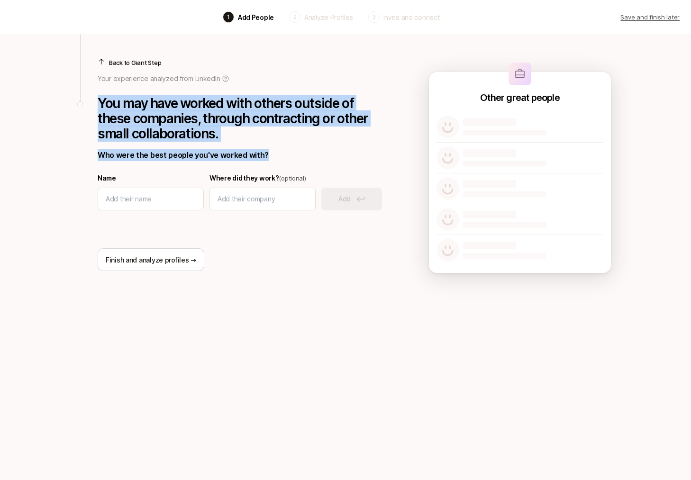
click at [101, 104] on p "You may have worked with others outside of these companies, through contracting…" at bounding box center [240, 119] width 284 height 46
drag, startPoint x: 101, startPoint y: 104, endPoint x: 302, endPoint y: 173, distance: 212.7
click at [302, 173] on div "You may have worked with others outside of these companies, through contracting…" at bounding box center [240, 183] width 284 height 175
click at [289, 156] on p "Who were the best people you've worked with?" at bounding box center [240, 155] width 284 height 12
drag, startPoint x: 280, startPoint y: 158, endPoint x: 100, endPoint y: 99, distance: 189.2
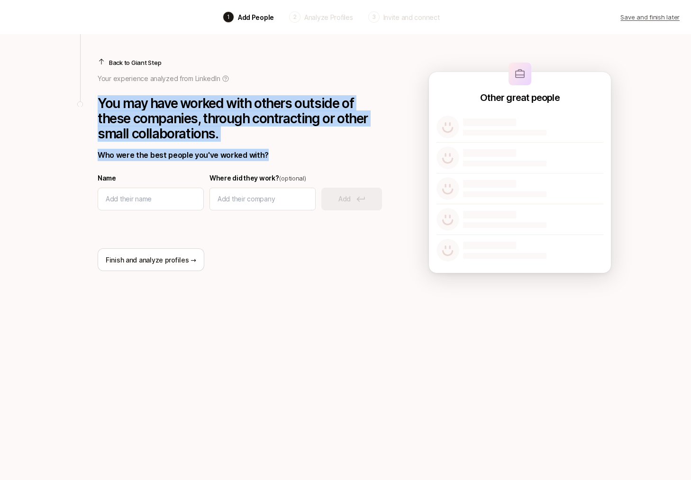
click at [100, 99] on div "You may have worked with others outside of these companies, through contracting…" at bounding box center [240, 128] width 284 height 65
click at [100, 99] on p "You may have worked with others outside of these companies, through contracting…" at bounding box center [240, 119] width 284 height 46
drag, startPoint x: 100, startPoint y: 99, endPoint x: 260, endPoint y: 156, distance: 169.9
click at [260, 156] on div "You may have worked with others outside of these companies, through contracting…" at bounding box center [240, 128] width 284 height 65
click at [260, 156] on p "Who were the best people you've worked with?" at bounding box center [240, 155] width 284 height 12
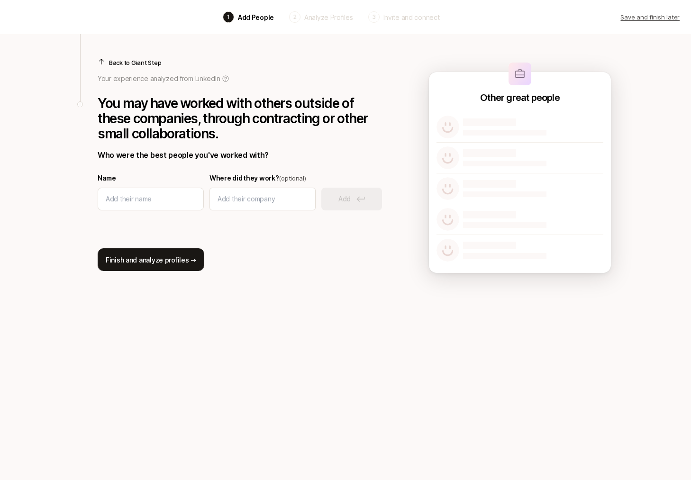
click at [189, 256] on button "Finish and analyze profiles →" at bounding box center [151, 259] width 107 height 23
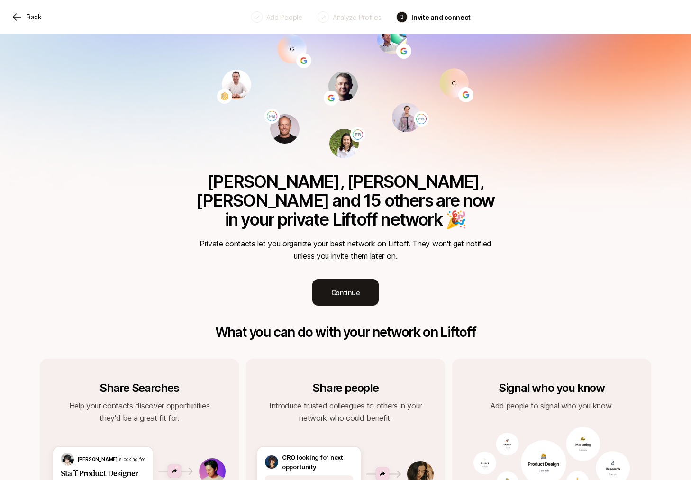
scroll to position [37, 0]
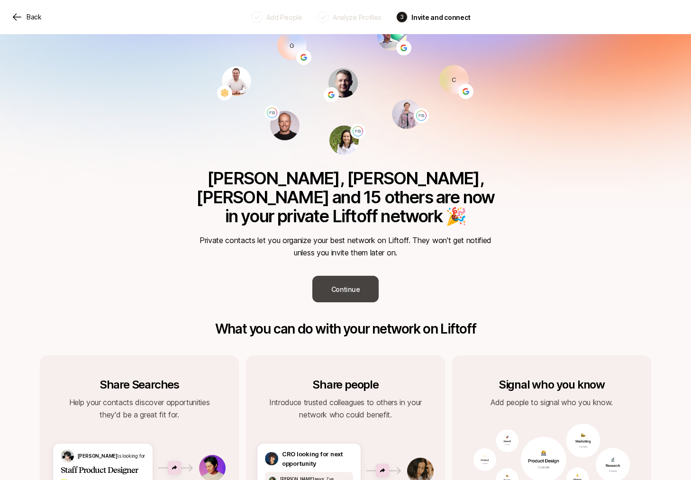
click at [333, 276] on button "Continue" at bounding box center [345, 289] width 66 height 27
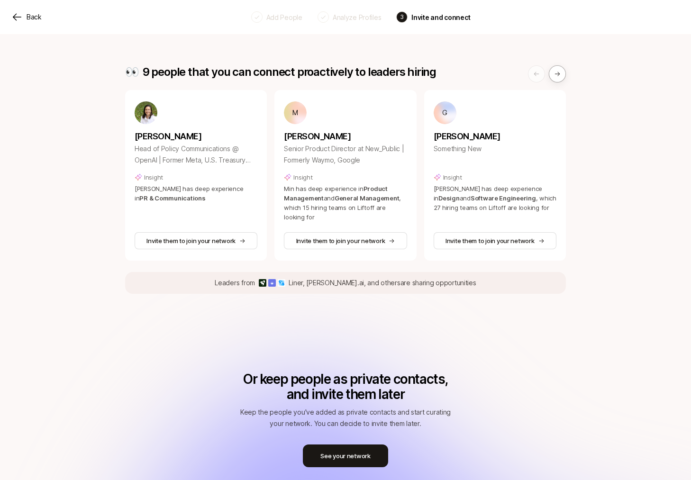
scroll to position [389, 0]
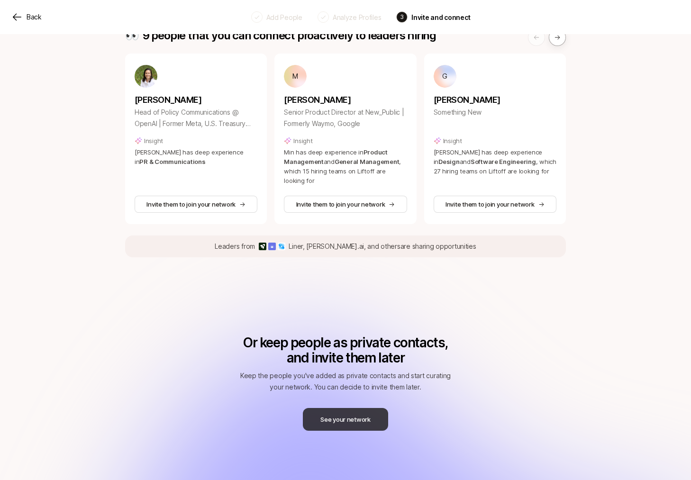
click at [328, 411] on button "See your network" at bounding box center [345, 419] width 85 height 23
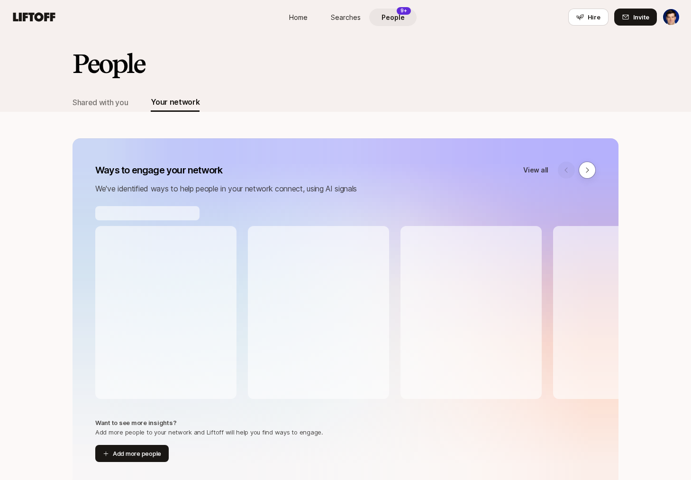
scroll to position [86, 0]
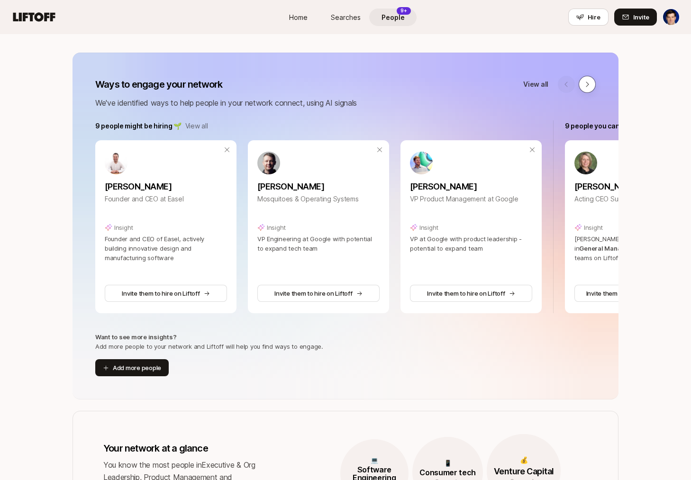
click at [589, 84] on icon at bounding box center [588, 85] width 8 height 8
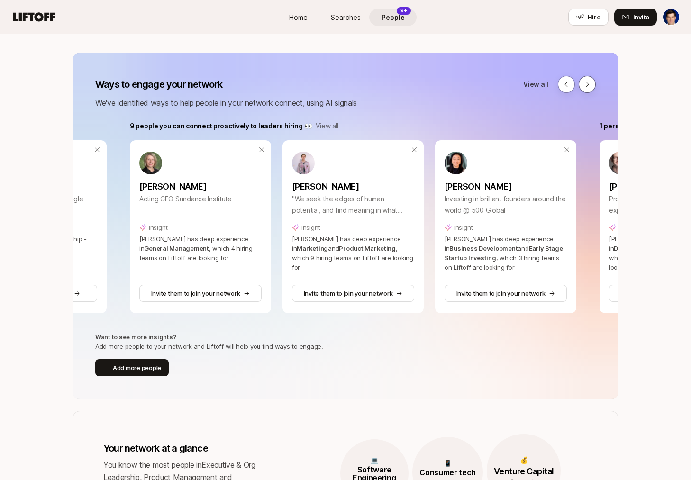
scroll to position [0, 470]
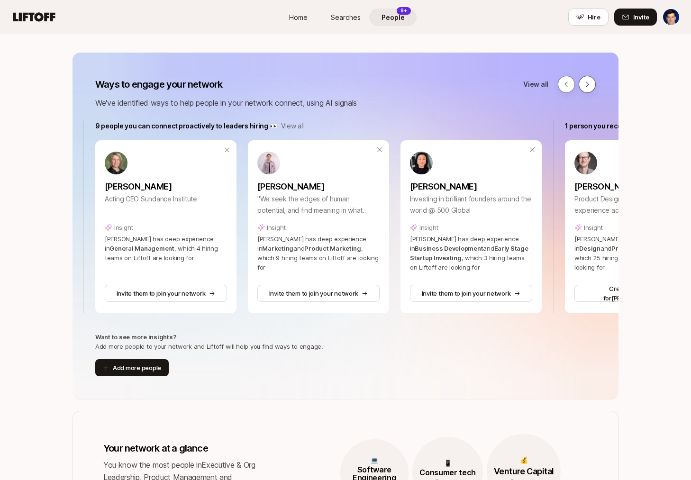
click at [589, 84] on icon at bounding box center [588, 85] width 8 height 8
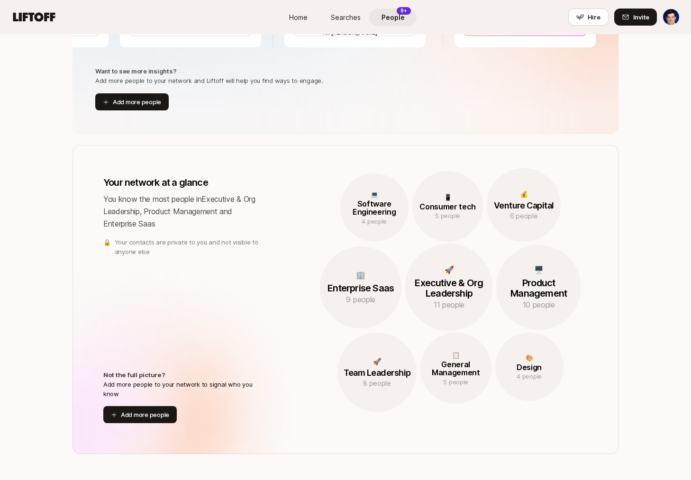
scroll to position [0, 0]
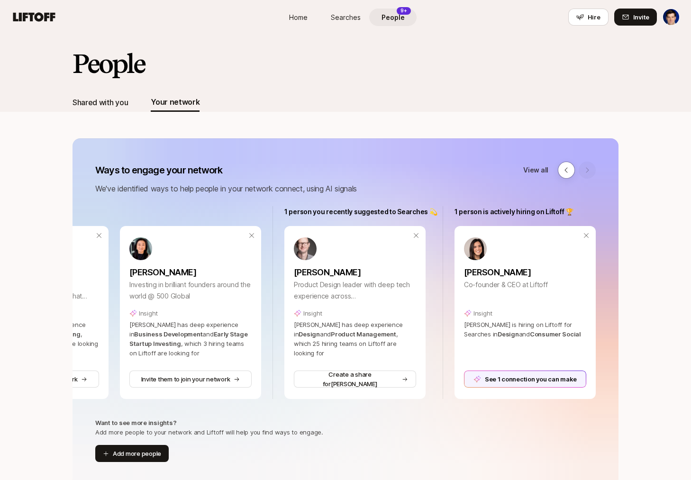
click at [100, 103] on div "Shared with you" at bounding box center [100, 102] width 55 height 12
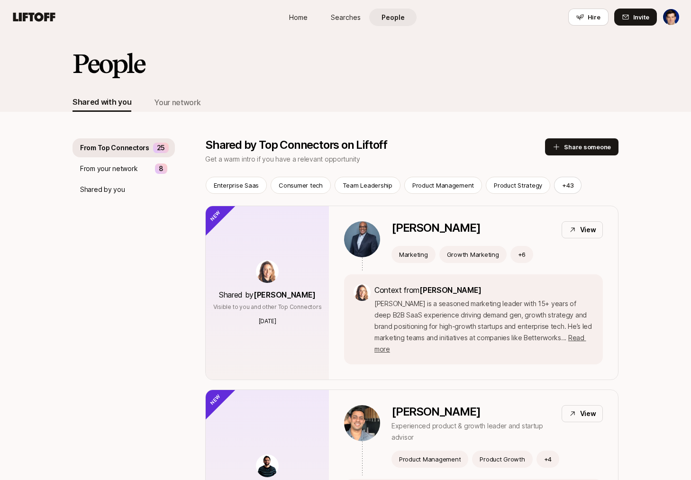
click at [106, 64] on h2 "People" at bounding box center [109, 63] width 72 height 28
click at [352, 17] on span "Searches" at bounding box center [346, 17] width 30 height 10
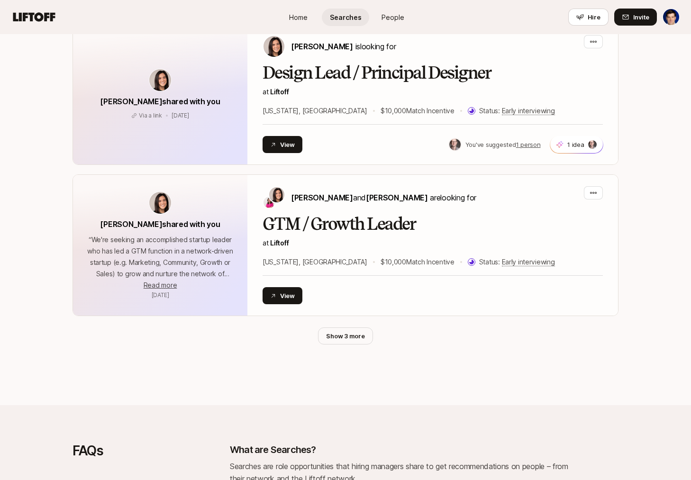
scroll to position [1164, 0]
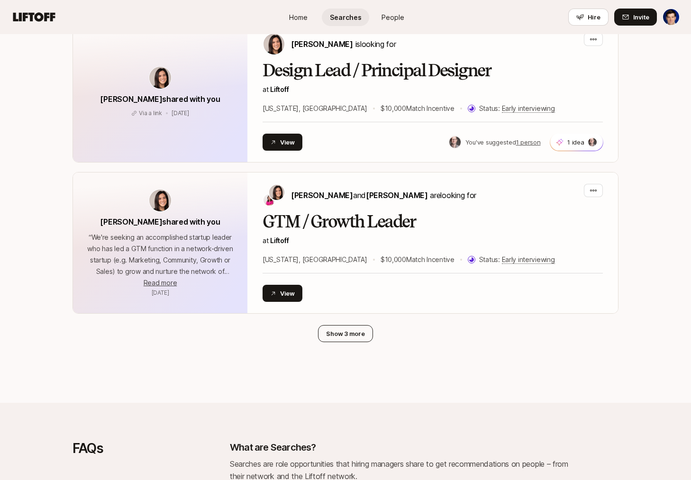
click at [348, 335] on button "Show 3 more" at bounding box center [345, 333] width 55 height 17
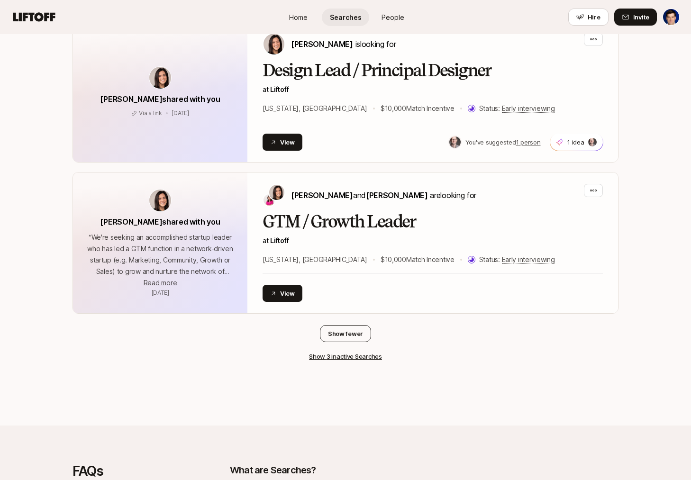
click at [349, 332] on button "Show fewer" at bounding box center [345, 333] width 51 height 17
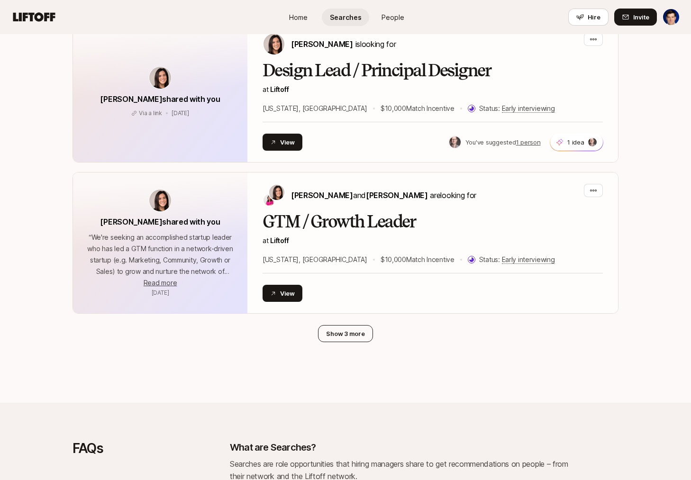
click at [349, 332] on button "Show 3 more" at bounding box center [345, 333] width 55 height 17
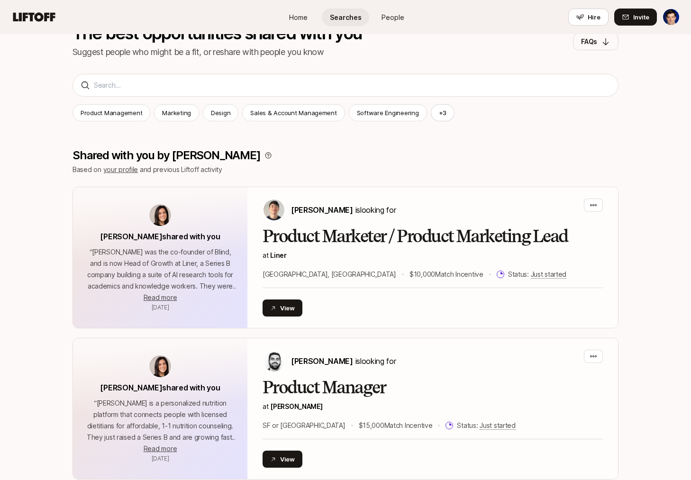
scroll to position [0, 0]
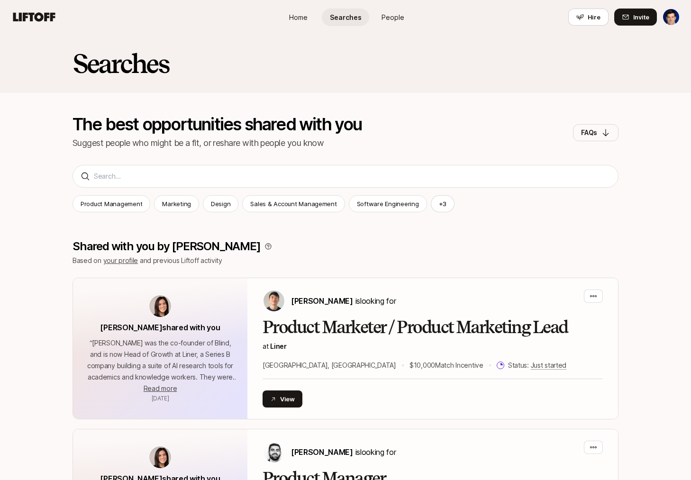
click at [113, 78] on h2 "Searches" at bounding box center [121, 63] width 96 height 28
click at [41, 13] on icon at bounding box center [34, 16] width 42 height 9
